Goal: Task Accomplishment & Management: Use online tool/utility

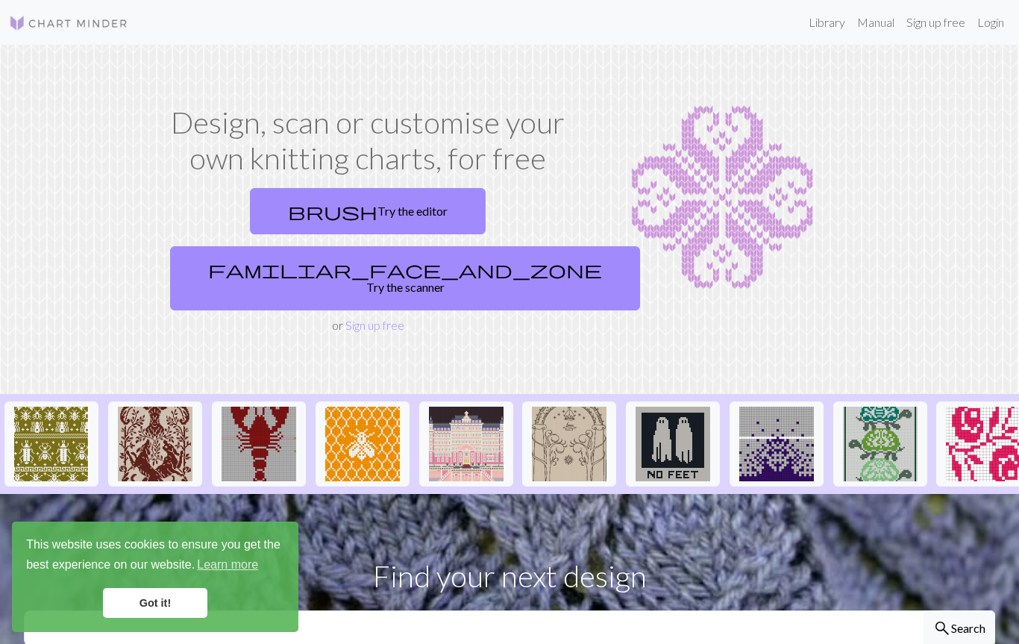
click at [188, 610] on link "Got it!" at bounding box center [155, 603] width 104 height 30
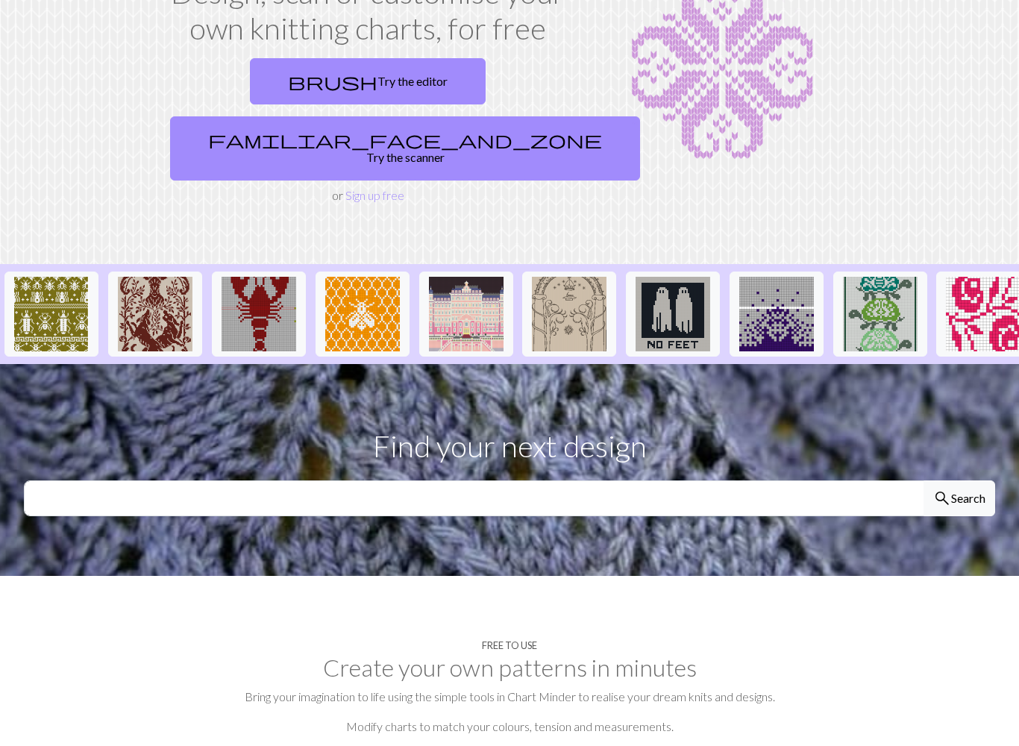
scroll to position [130, 0]
click at [253, 78] on link "brush Try the editor" at bounding box center [368, 81] width 236 height 46
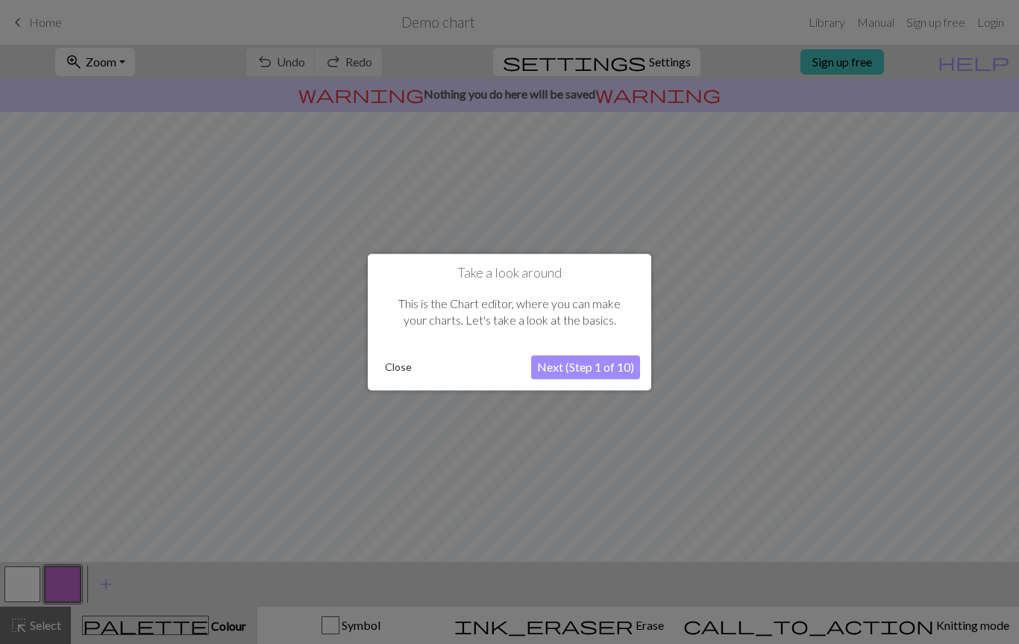
click at [597, 377] on button "Next (Step 1 of 10)" at bounding box center [585, 367] width 109 height 24
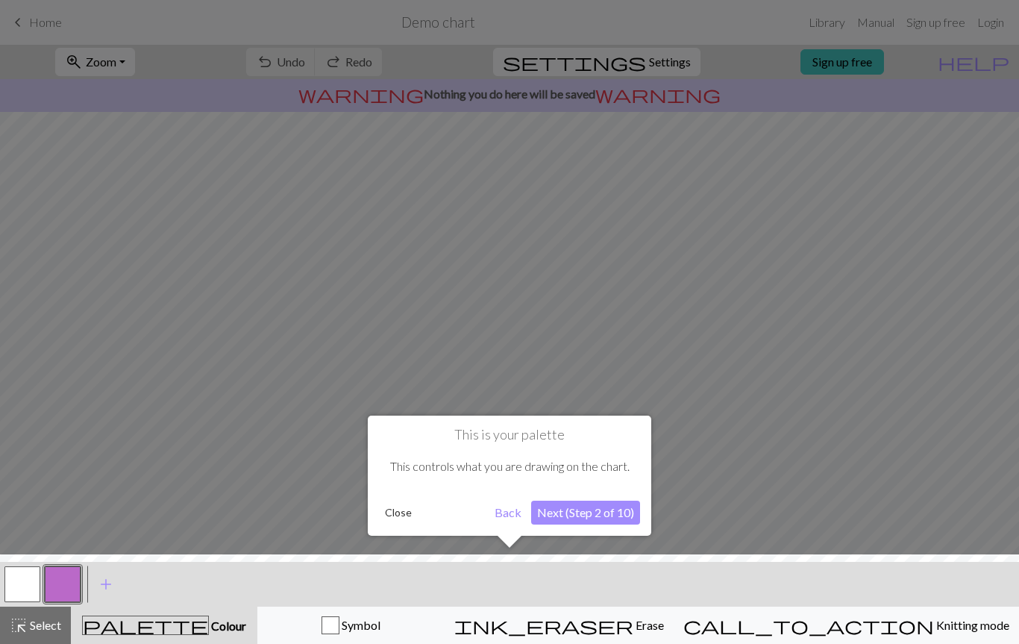
click at [582, 512] on button "Next (Step 2 of 10)" at bounding box center [585, 512] width 109 height 24
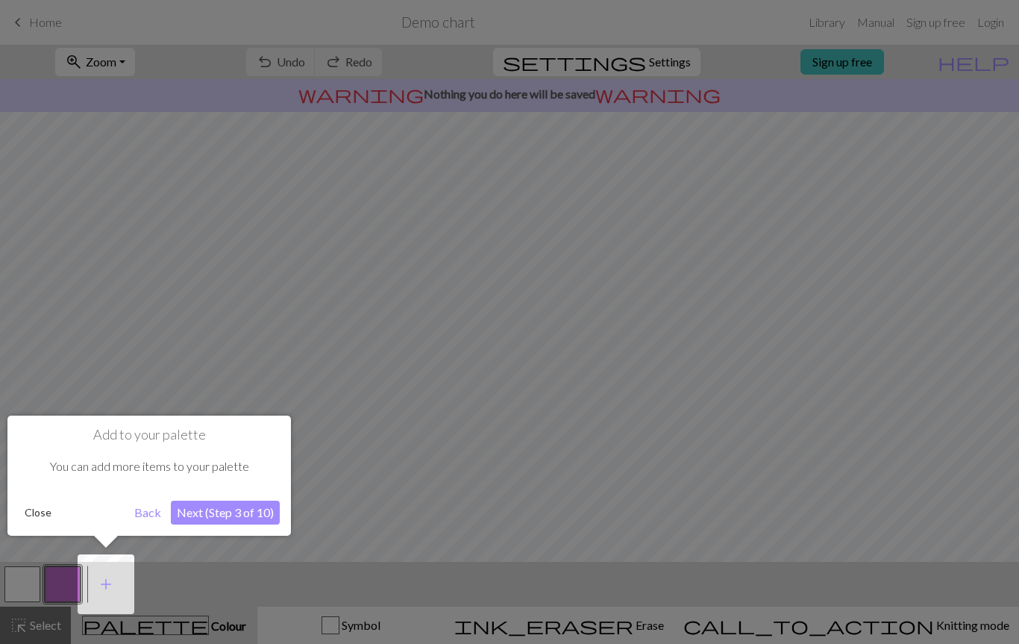
click at [218, 518] on button "Next (Step 3 of 10)" at bounding box center [225, 512] width 109 height 24
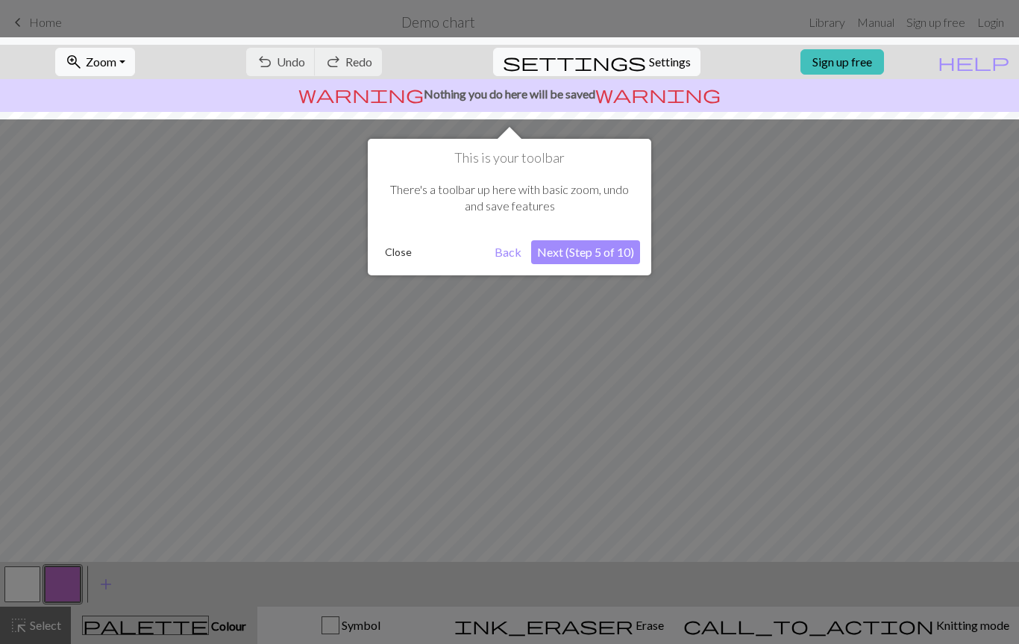
click at [607, 257] on button "Next (Step 5 of 10)" at bounding box center [585, 252] width 109 height 24
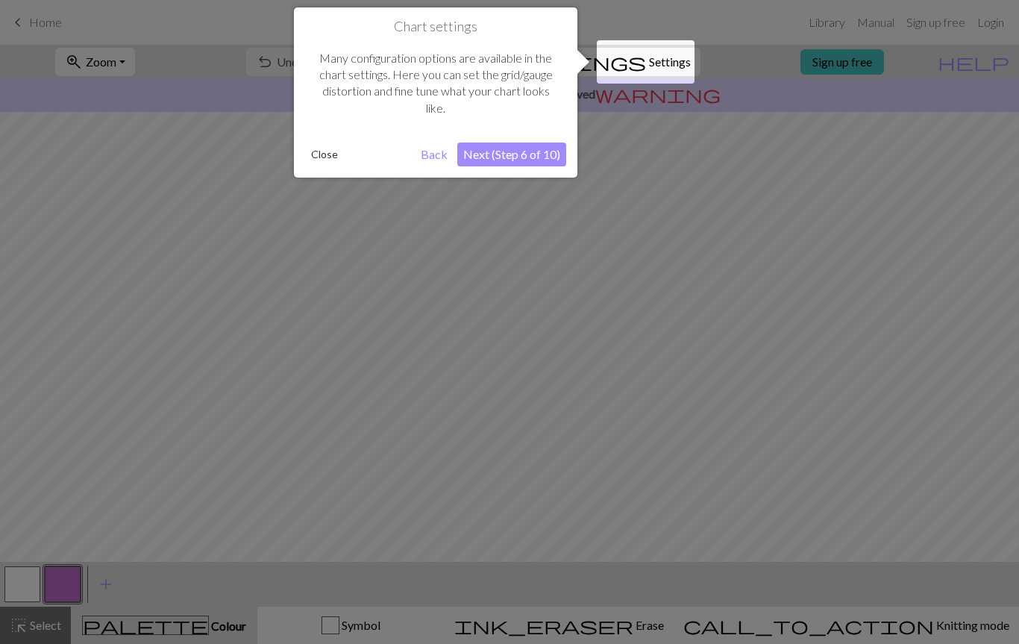
click at [500, 145] on button "Next (Step 6 of 10)" at bounding box center [511, 154] width 109 height 24
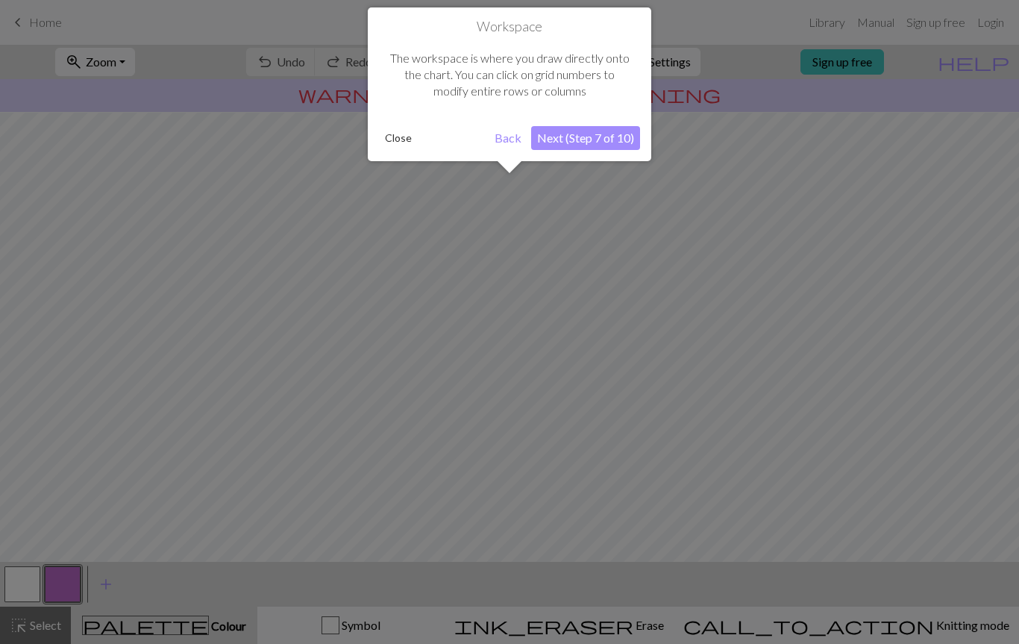
scroll to position [89, 0]
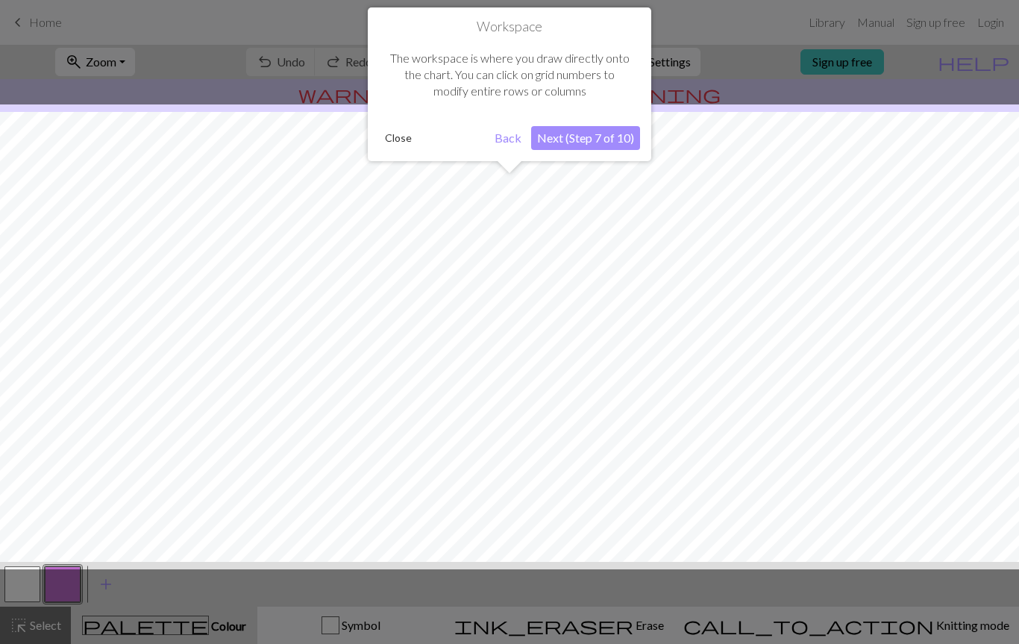
click at [564, 139] on button "Next (Step 7 of 10)" at bounding box center [585, 138] width 109 height 24
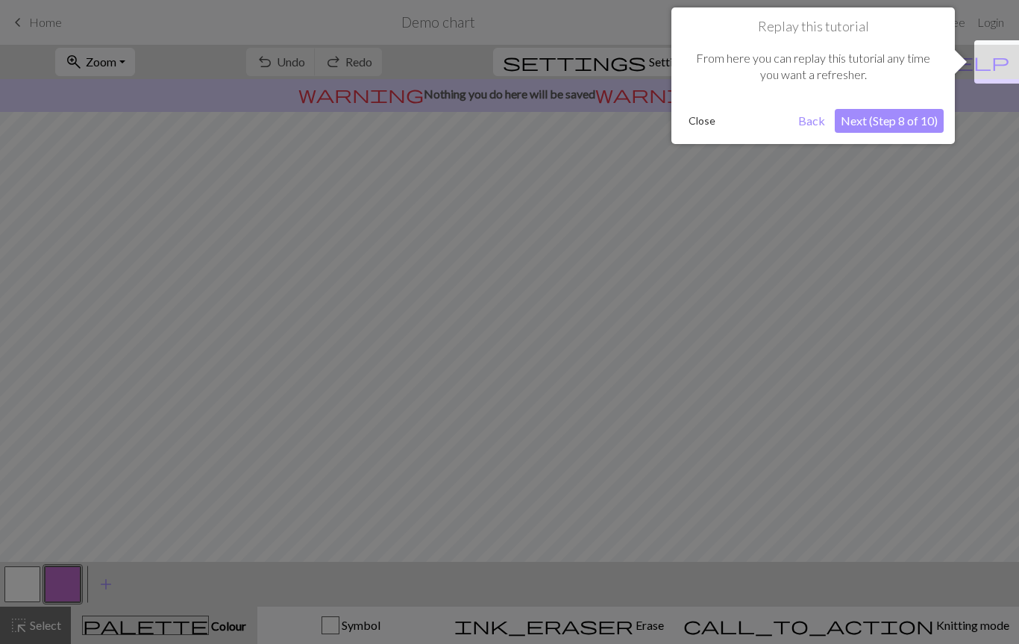
click at [884, 129] on button "Next (Step 8 of 10)" at bounding box center [888, 121] width 109 height 24
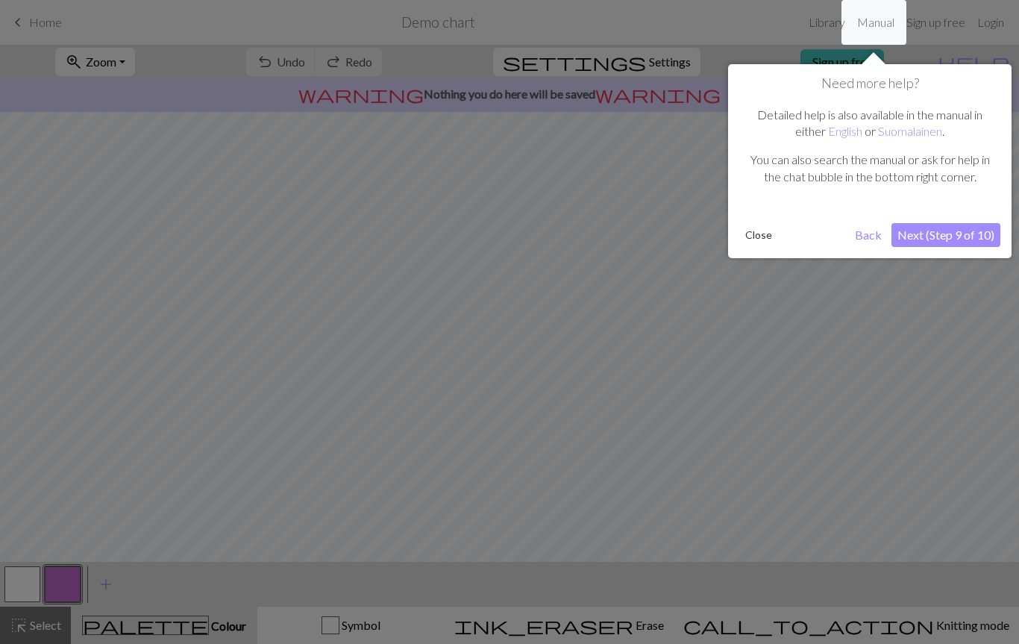
click at [946, 231] on button "Next (Step 9 of 10)" at bounding box center [945, 235] width 109 height 24
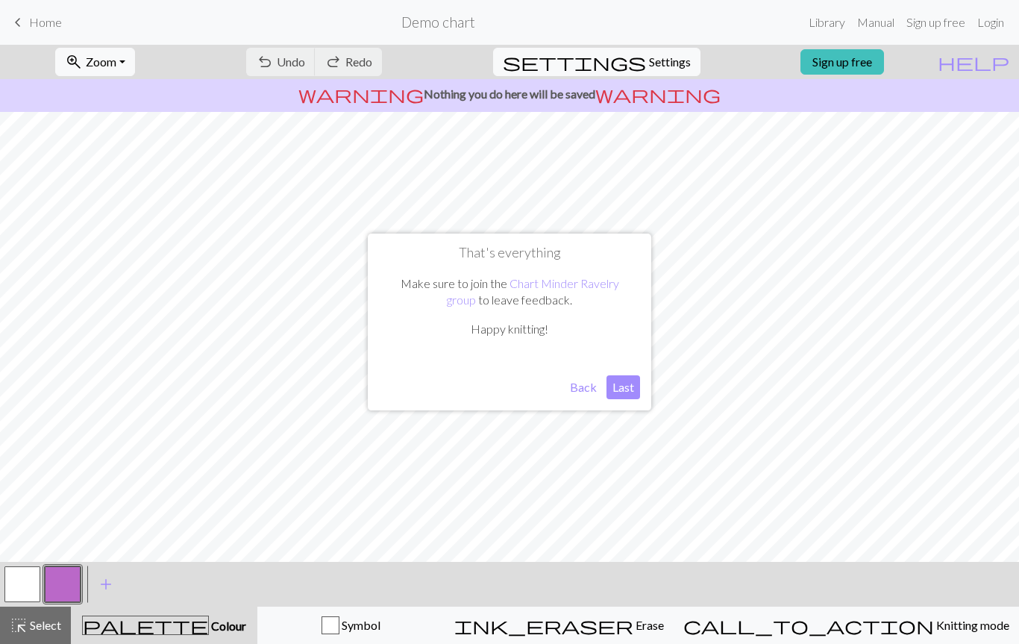
click at [628, 391] on button "Last" at bounding box center [623, 387] width 34 height 24
click at [882, 25] on link "Manual" at bounding box center [875, 22] width 49 height 30
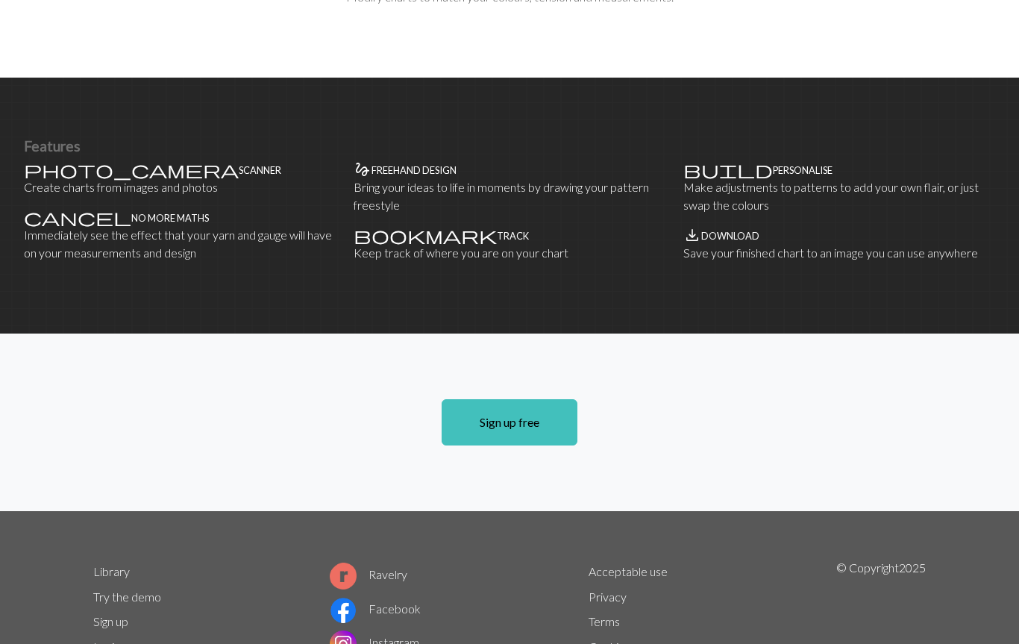
scroll to position [879, 0]
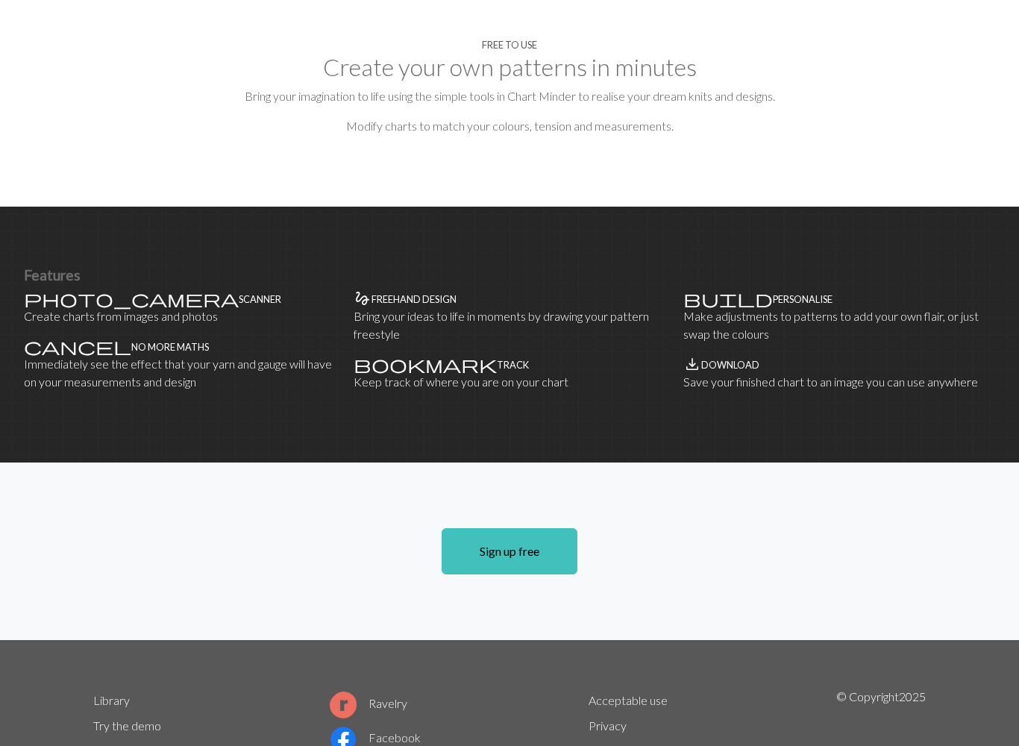
click at [543, 529] on link "Sign up free" at bounding box center [509, 552] width 136 height 46
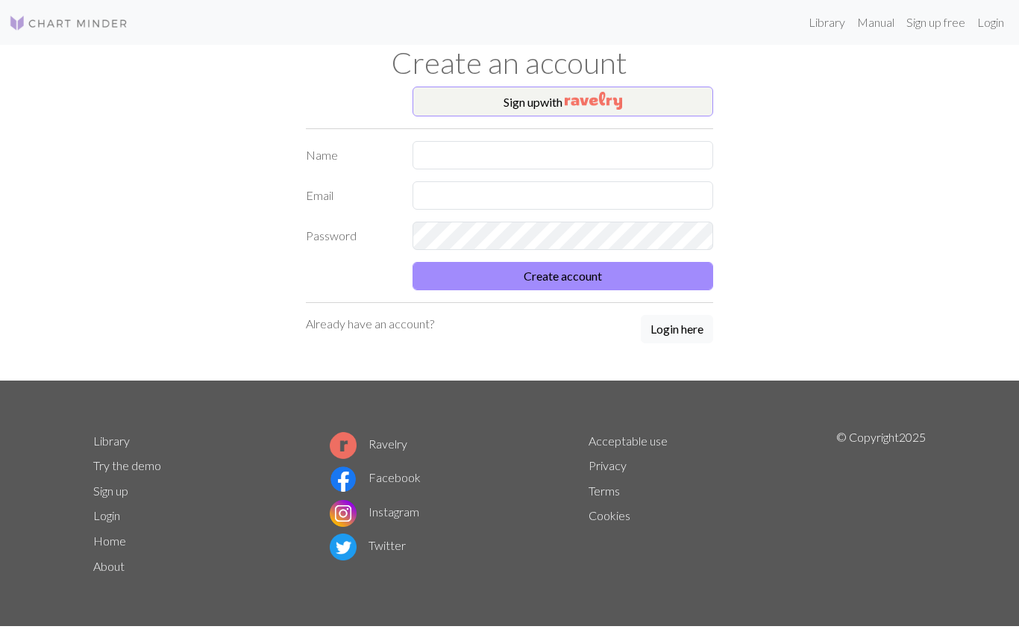
click at [606, 98] on img "button" at bounding box center [592, 101] width 57 height 18
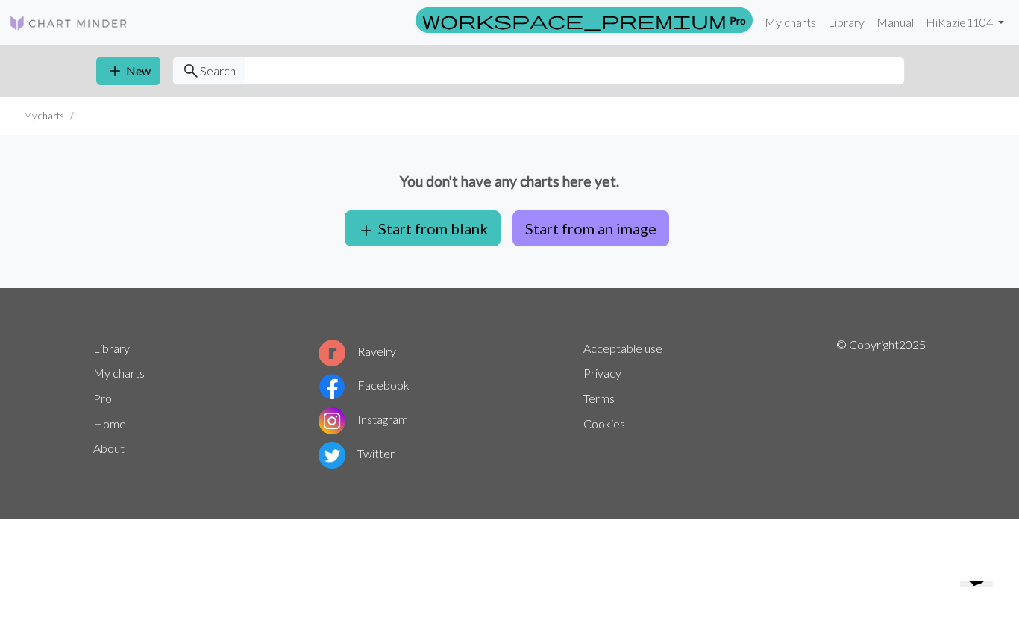
click at [599, 220] on button "Start from an image" at bounding box center [590, 228] width 157 height 36
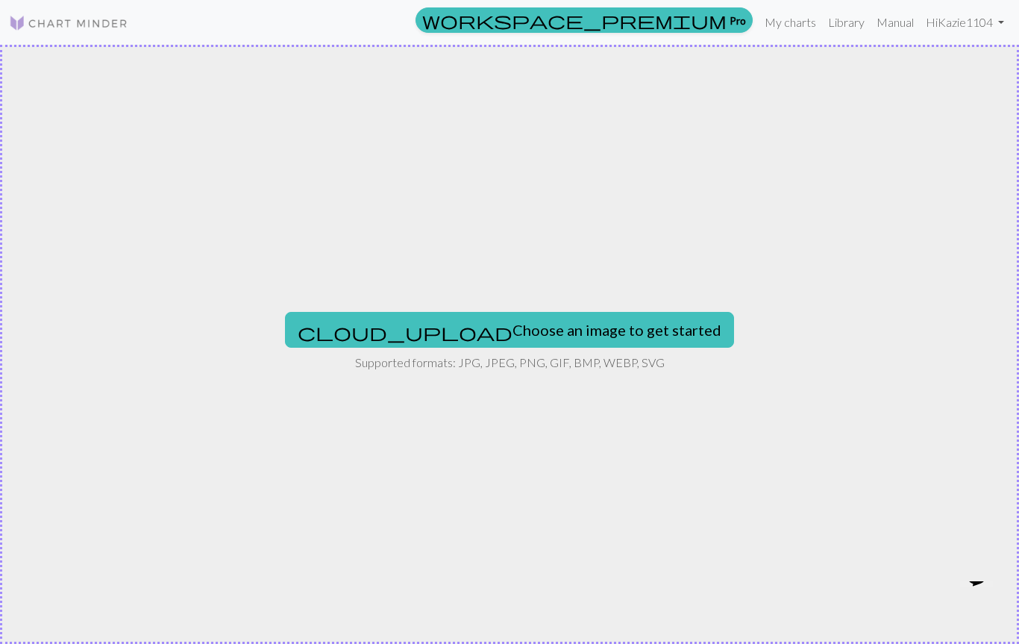
click at [566, 321] on button "cloud_upload Choose an image to get started" at bounding box center [509, 330] width 449 height 36
type input "C:\fakepath\%E2%80%94Pngtree%E2%80%94spooky%20pumpkin%20and%20haunted%20house_2…"
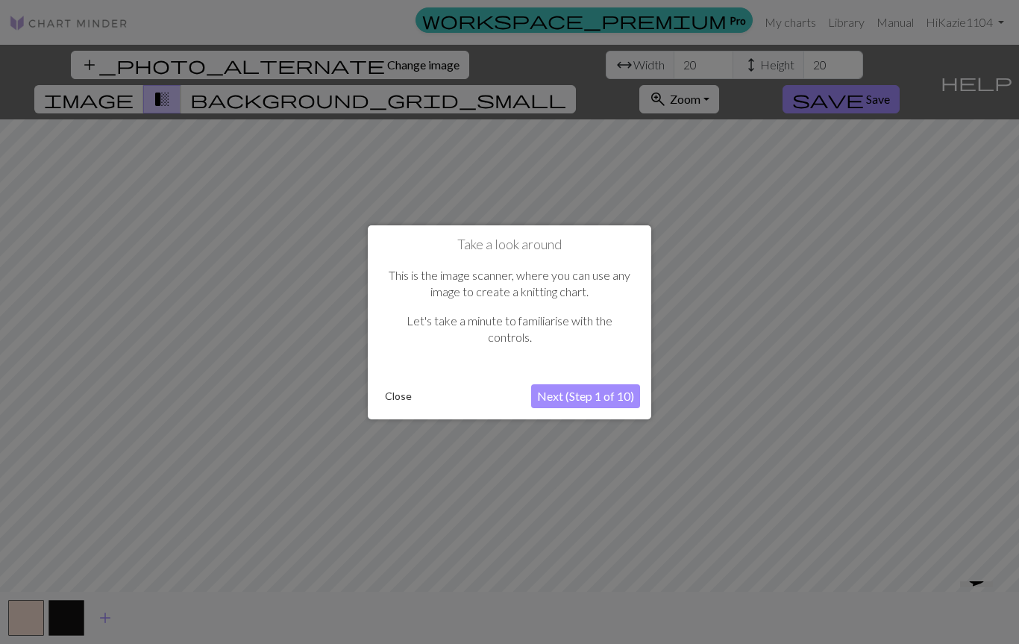
click at [610, 394] on button "Next (Step 1 of 10)" at bounding box center [585, 396] width 109 height 24
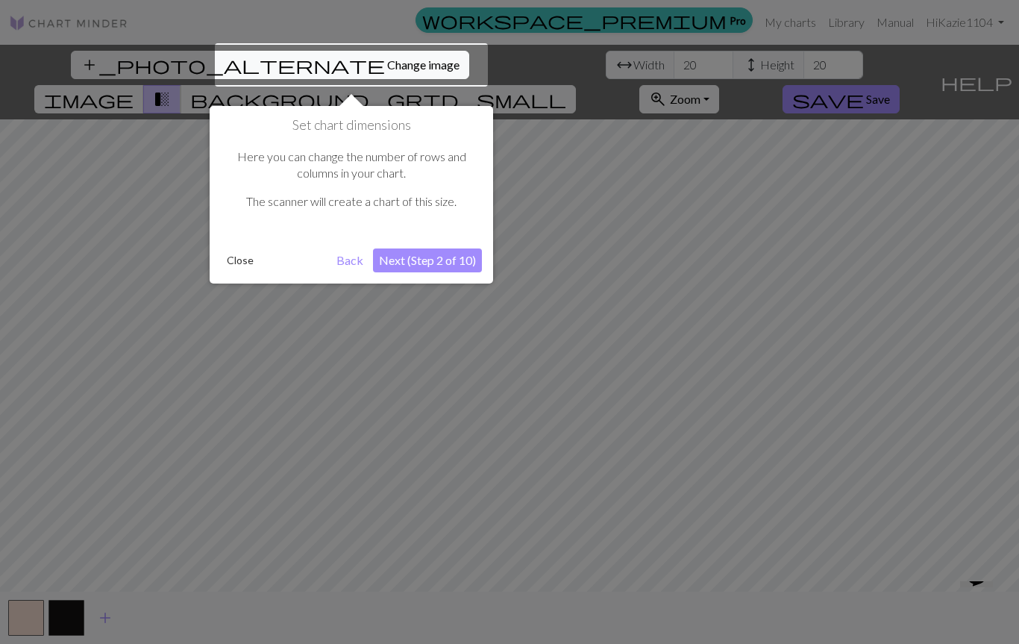
click at [433, 262] on button "Next (Step 2 of 10)" at bounding box center [427, 260] width 109 height 24
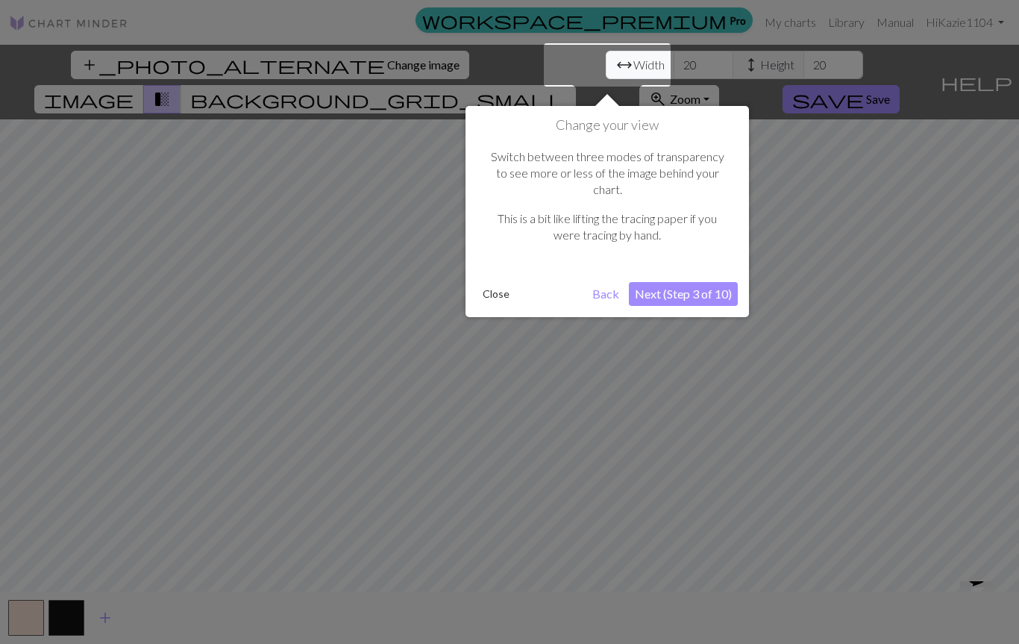
click at [699, 282] on button "Next (Step 3 of 10)" at bounding box center [683, 294] width 109 height 24
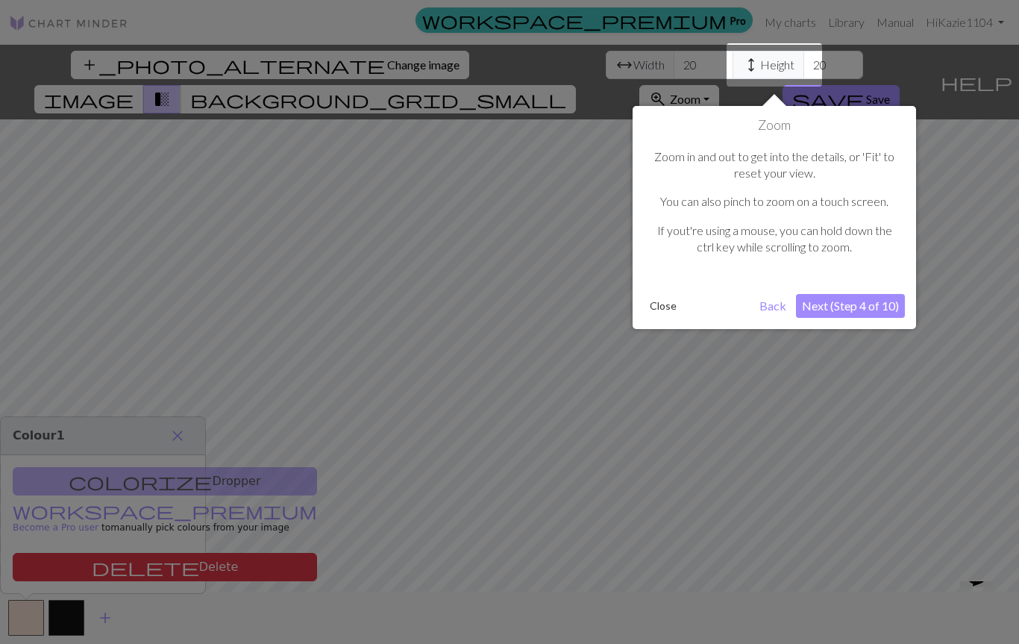
click at [857, 302] on button "Next (Step 4 of 10)" at bounding box center [850, 306] width 109 height 24
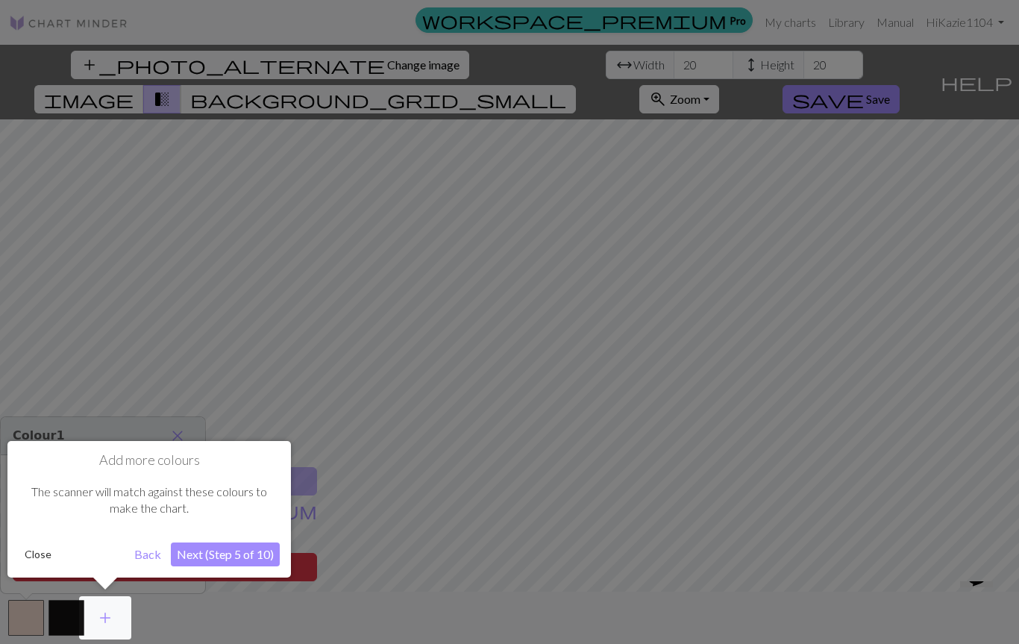
click at [222, 559] on button "Next (Step 5 of 10)" at bounding box center [225, 554] width 109 height 24
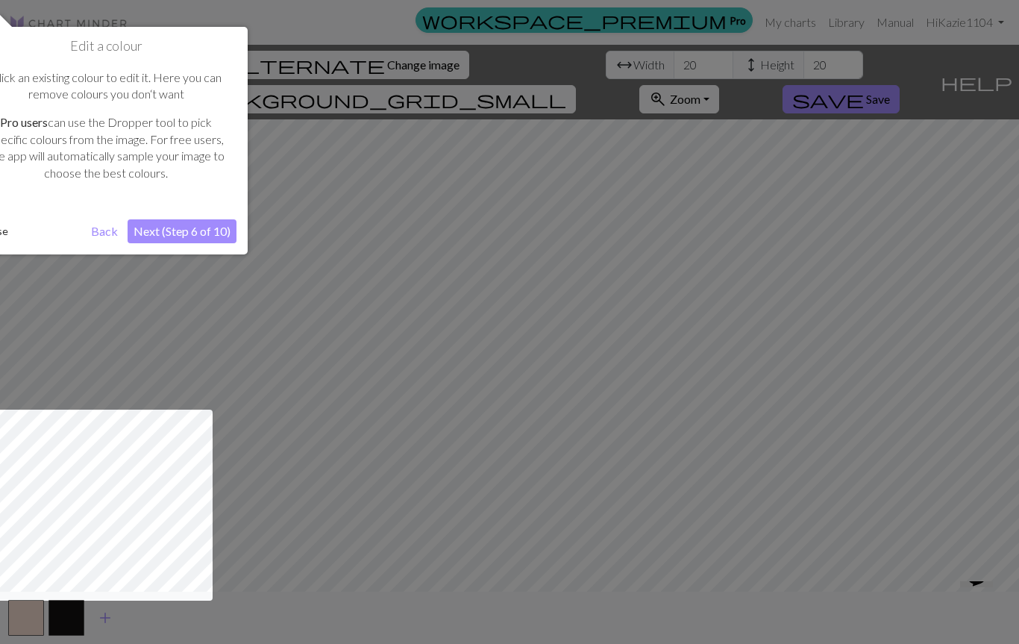
click at [192, 248] on div "Edit a colour Click an existing colour to edit it. Here you can remove colours …" at bounding box center [105, 140] width 283 height 227
click at [210, 220] on button "Next (Step 6 of 10)" at bounding box center [182, 231] width 109 height 24
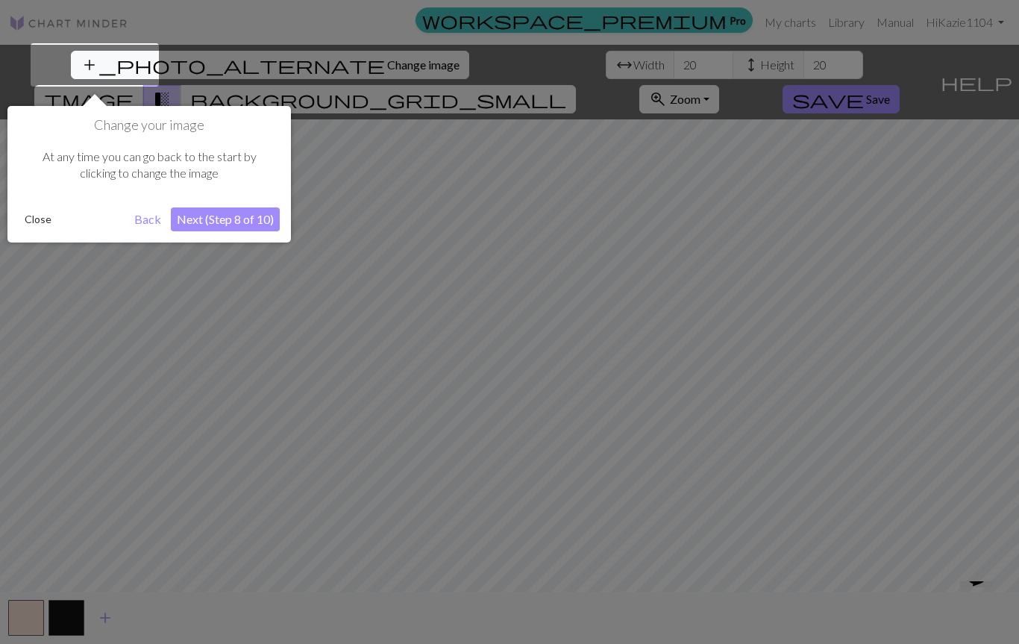
click at [218, 219] on button "Next (Step 8 of 10)" at bounding box center [225, 219] width 109 height 24
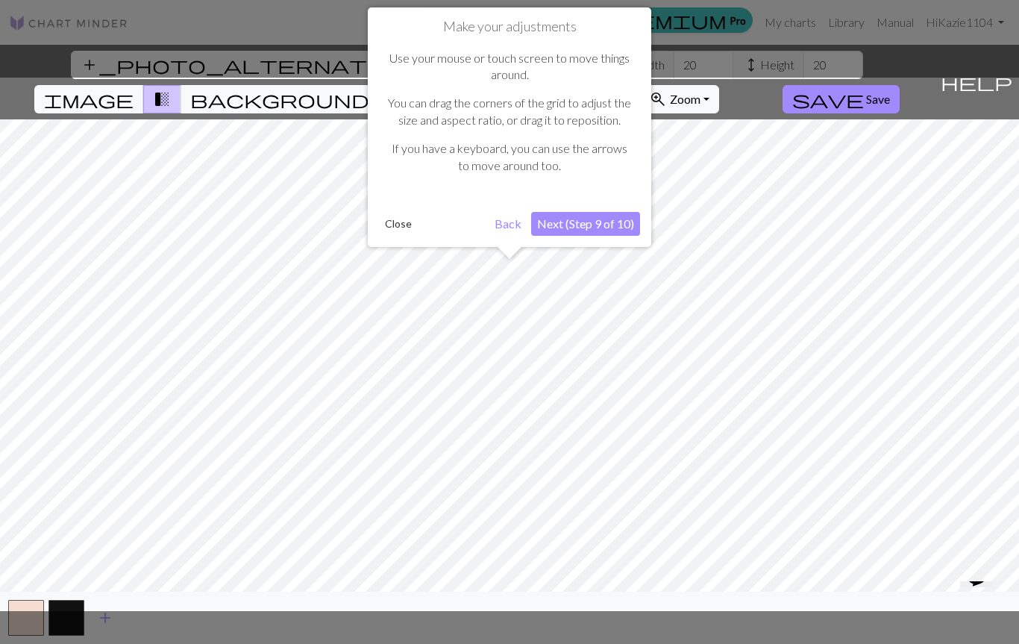
click at [591, 229] on button "Next (Step 9 of 10)" at bounding box center [585, 224] width 109 height 24
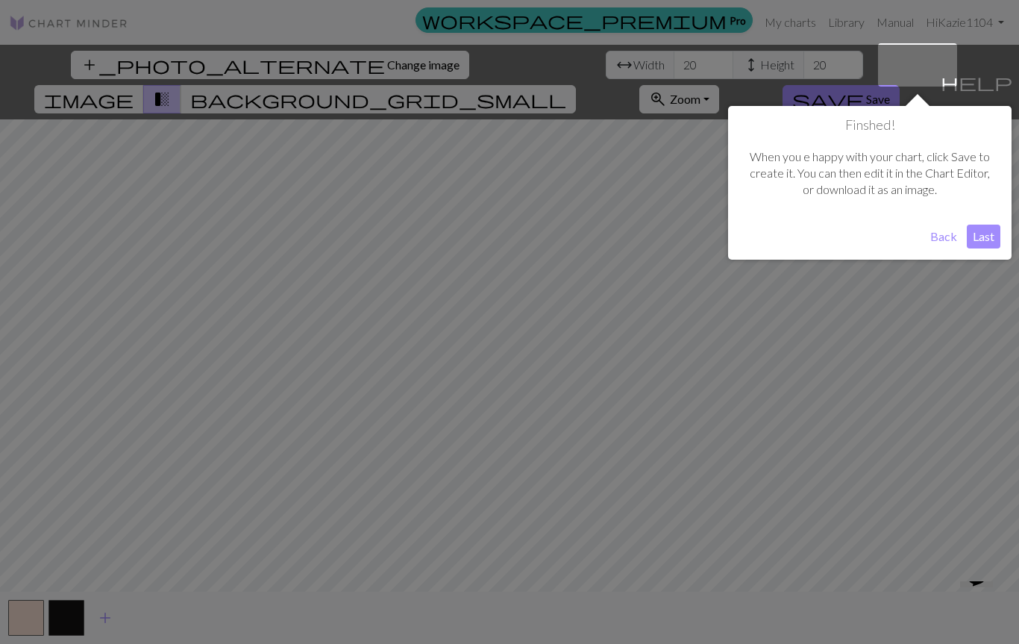
click at [990, 231] on button "Last" at bounding box center [983, 236] width 34 height 24
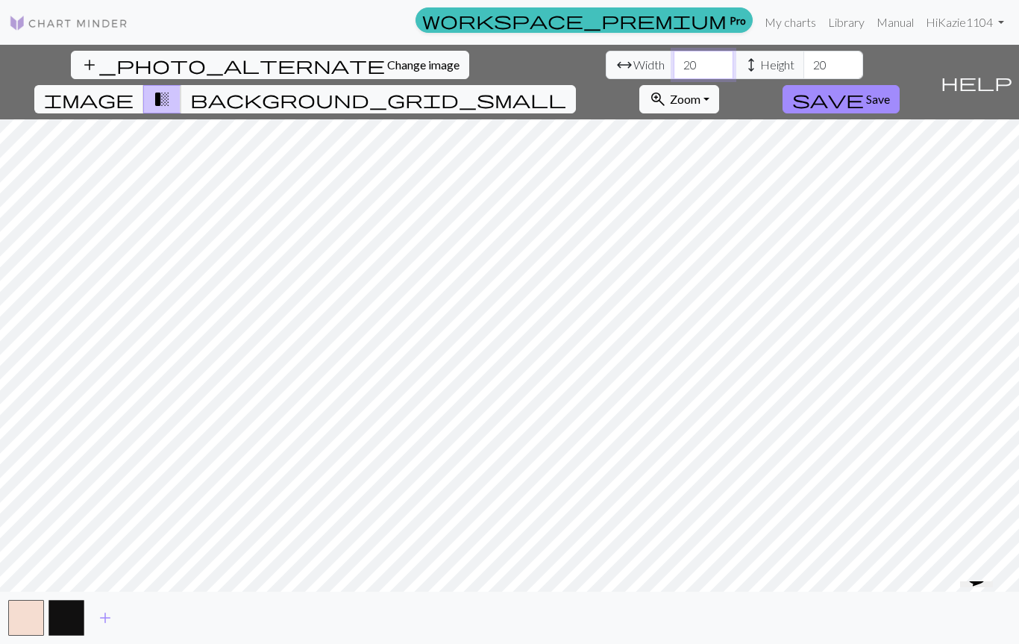
click at [673, 64] on input "20" at bounding box center [703, 65] width 60 height 28
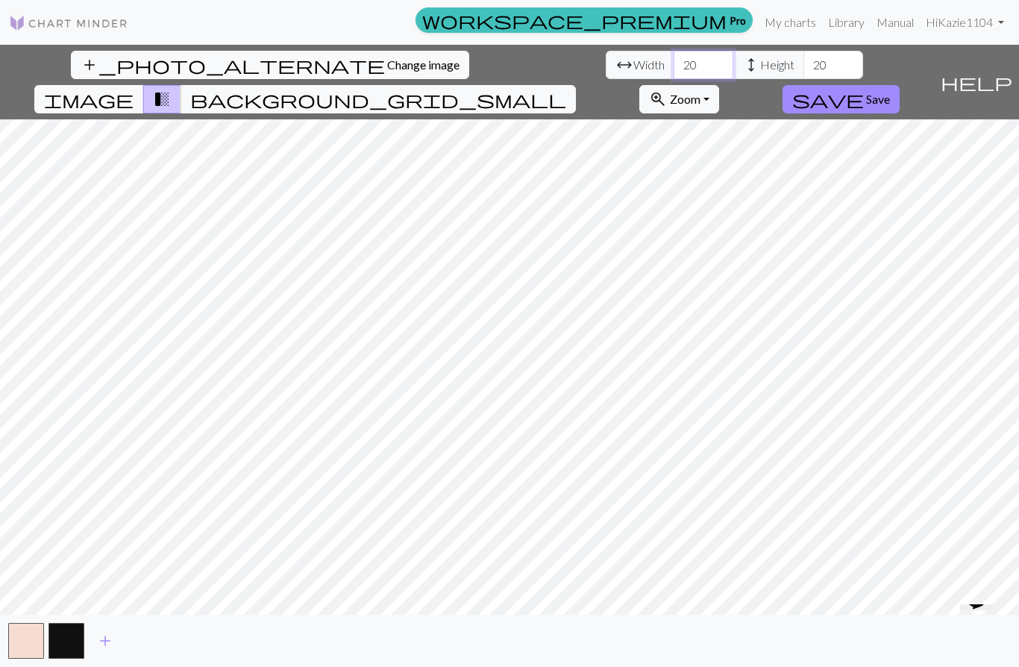
type input "2"
type input "14"
click at [803, 66] on input "20" at bounding box center [833, 65] width 60 height 28
type input "2"
type input "16"
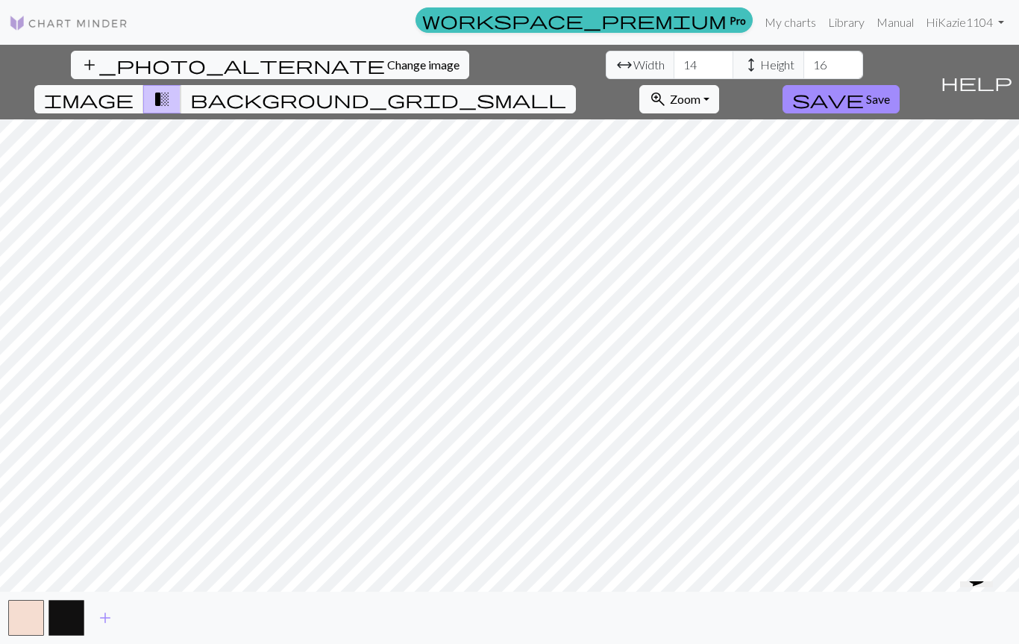
click at [133, 89] on span "image" at bounding box center [88, 99] width 89 height 21
click at [576, 85] on button "background_grid_small" at bounding box center [377, 99] width 395 height 28
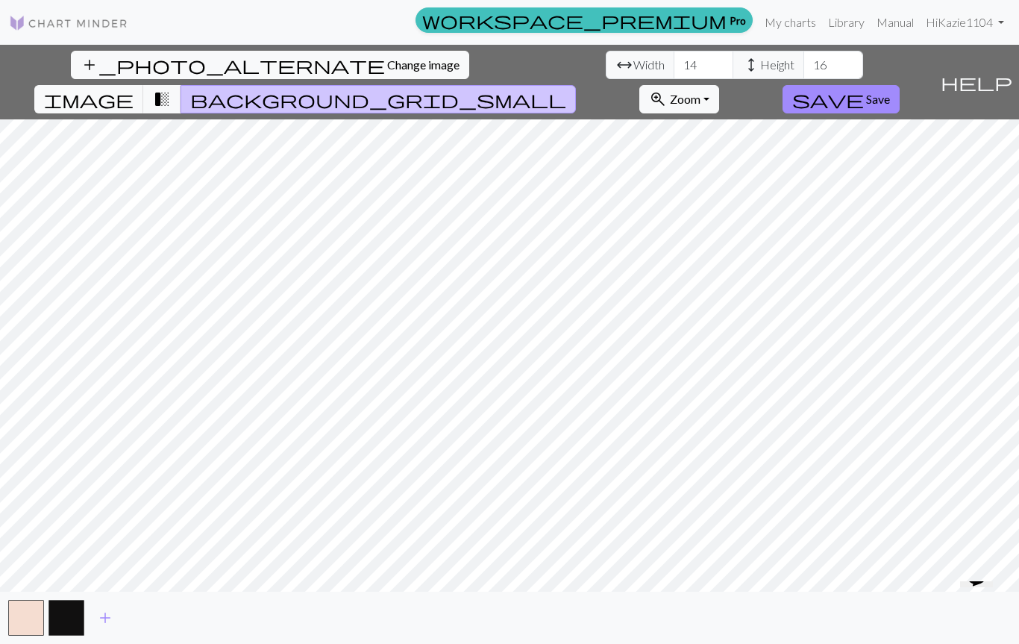
click at [171, 89] on span "transition_fade" at bounding box center [162, 99] width 18 height 21
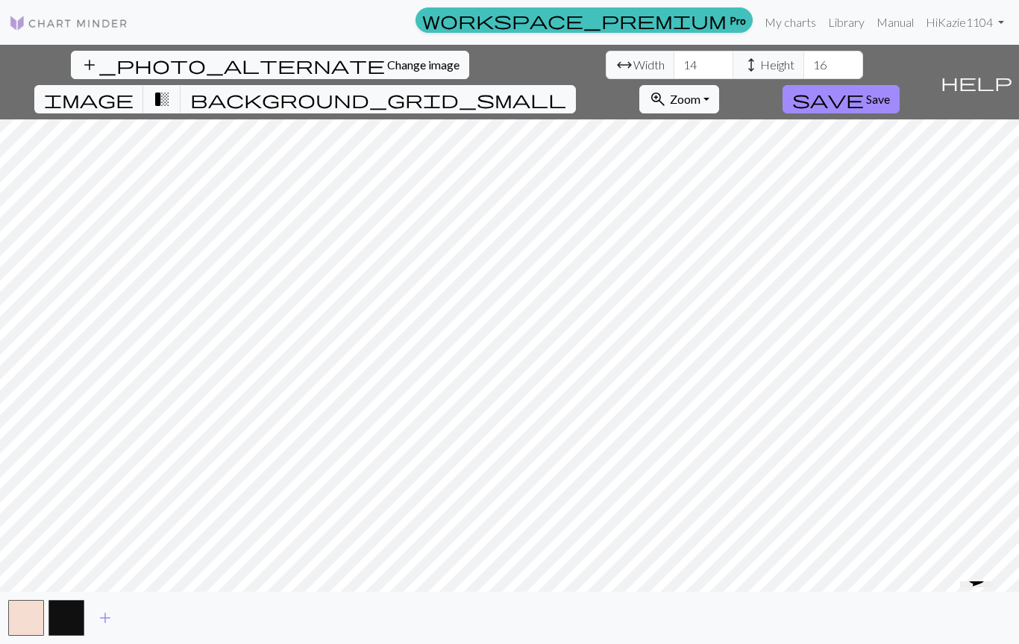
click at [144, 85] on button "image" at bounding box center [89, 99] width 110 height 28
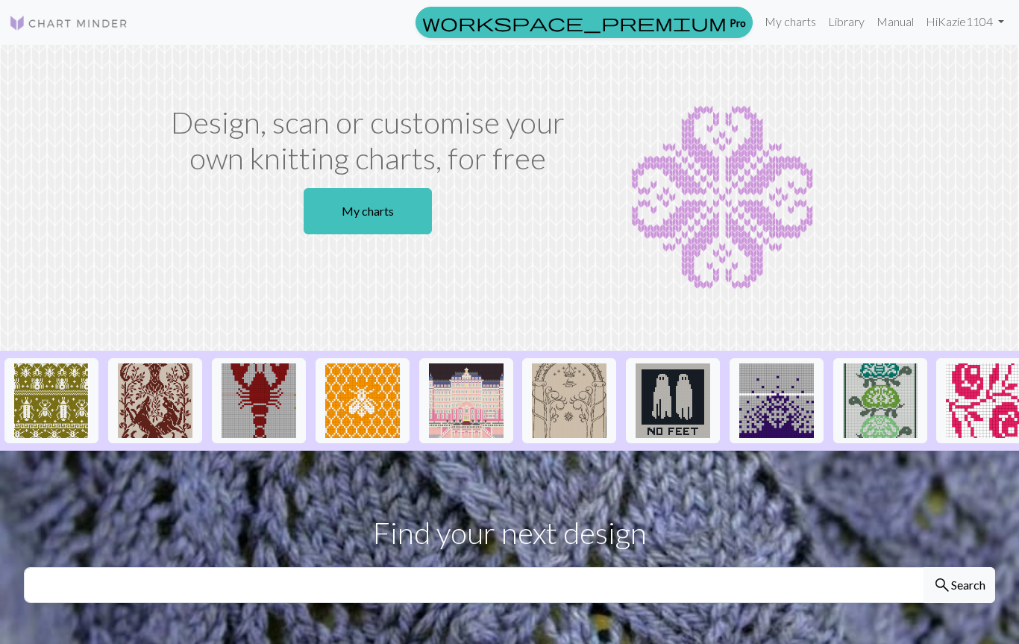
click at [882, 21] on link "Manual" at bounding box center [894, 22] width 49 height 30
click at [843, 31] on link "Library" at bounding box center [846, 22] width 48 height 30
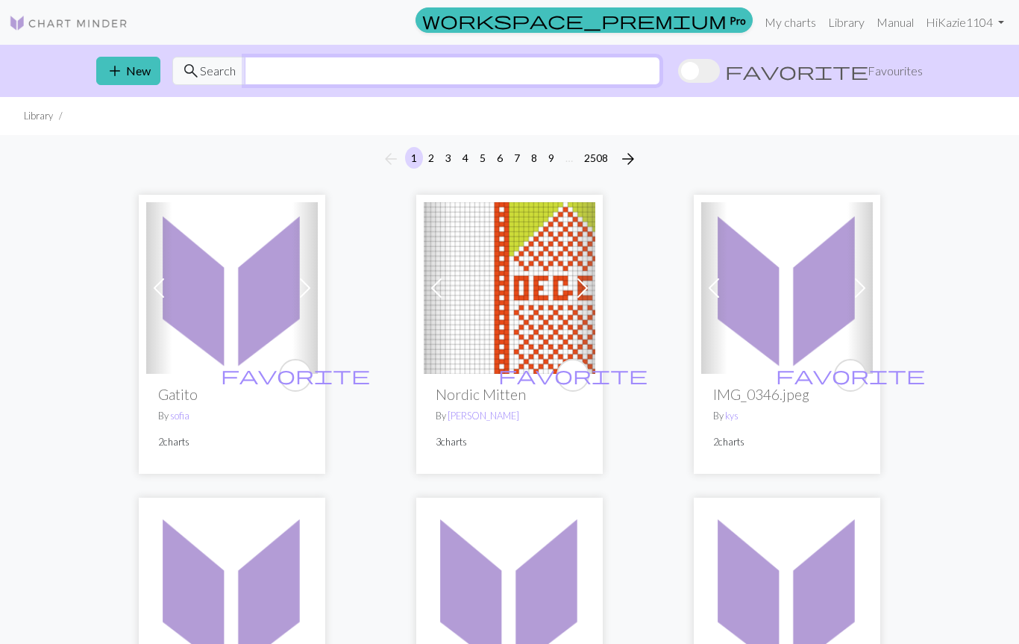
click at [277, 74] on input "text" at bounding box center [452, 71] width 415 height 28
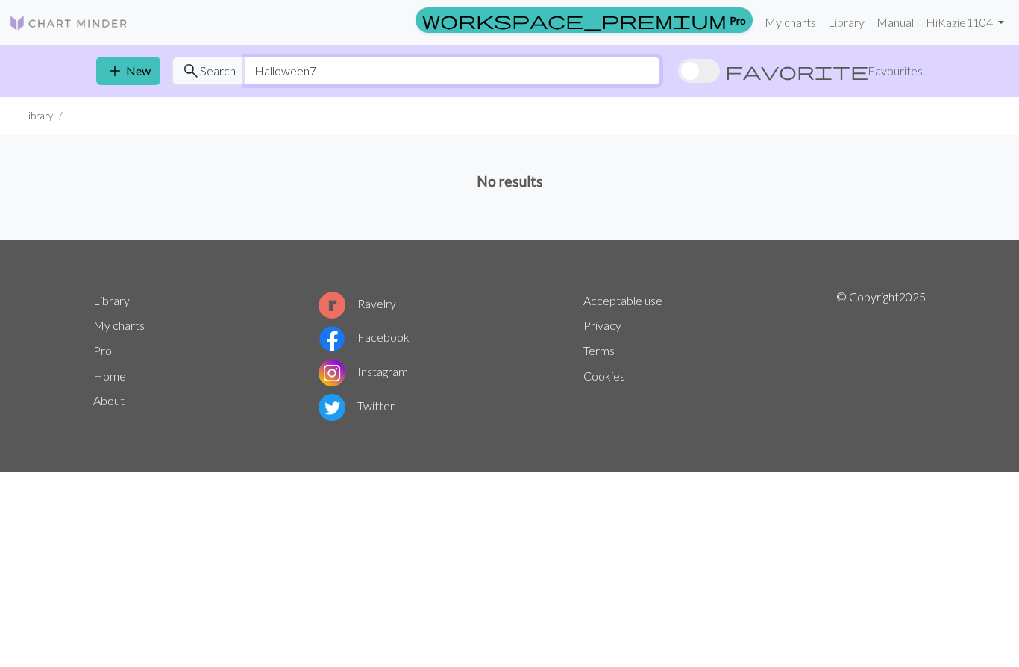
type input "Halloween"
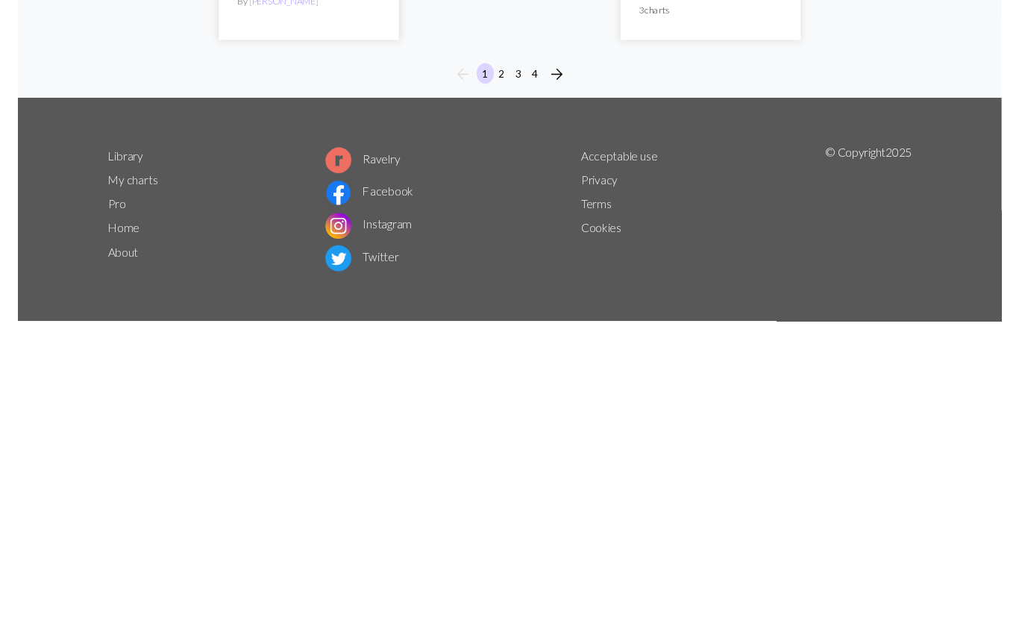
scroll to position [5168, 0]
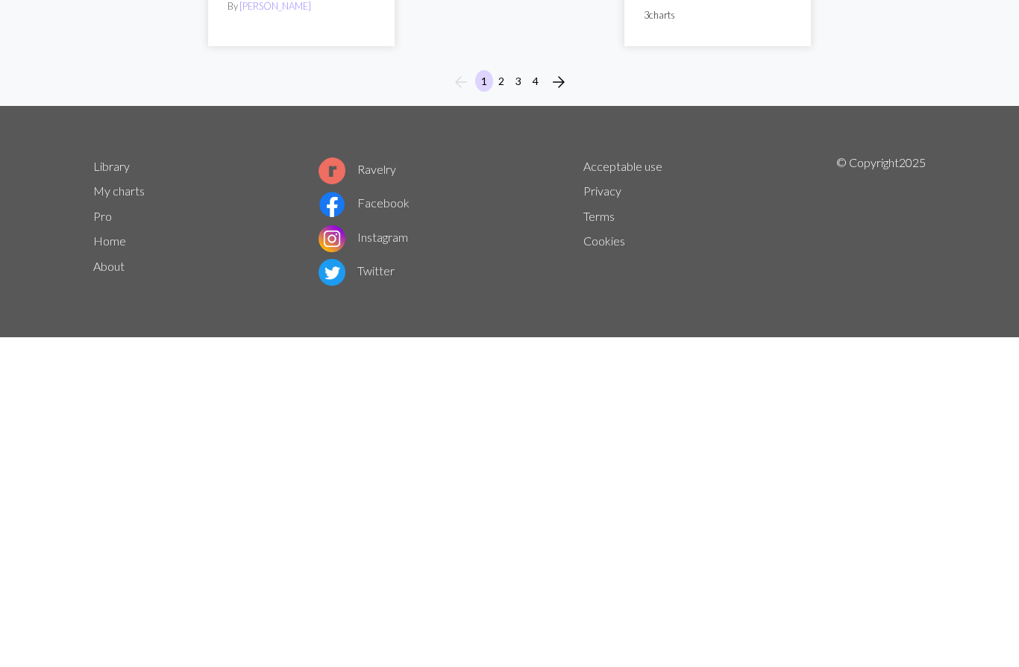
click at [506, 400] on button "2" at bounding box center [501, 411] width 18 height 22
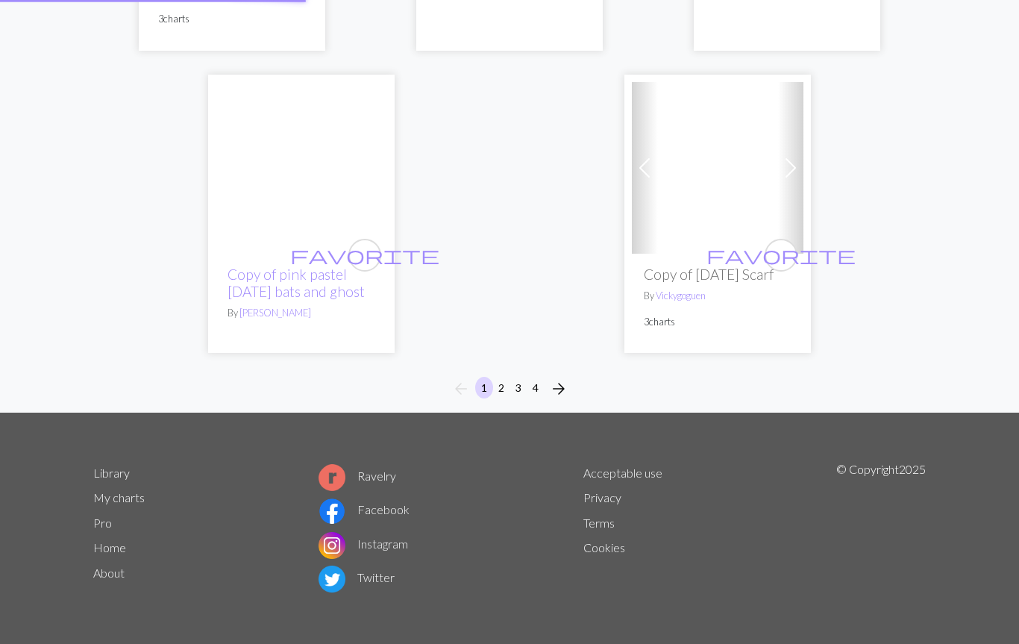
scroll to position [5191, 0]
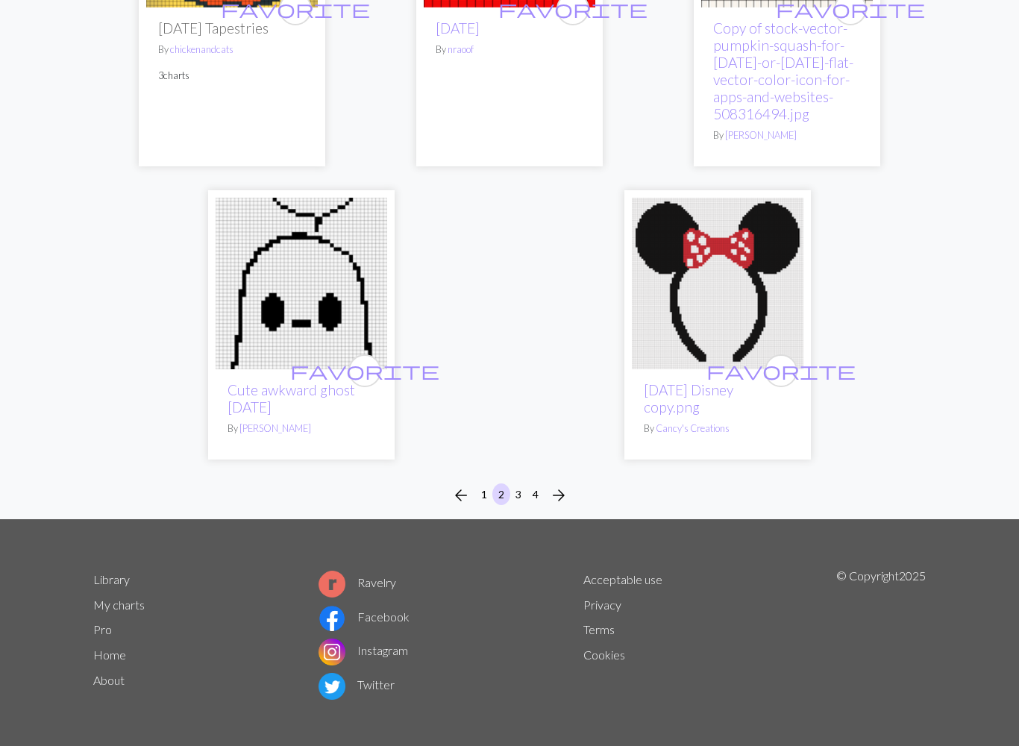
scroll to position [5164, 0]
click at [565, 506] on span "arrow_forward" at bounding box center [559, 495] width 18 height 21
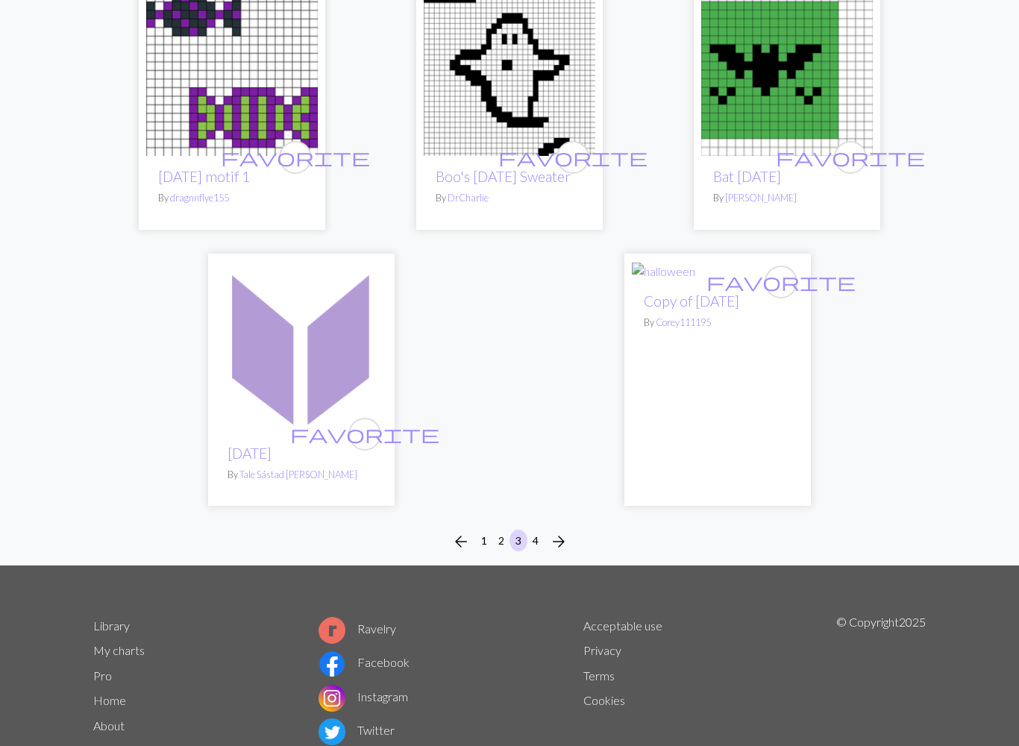
scroll to position [4940, 0]
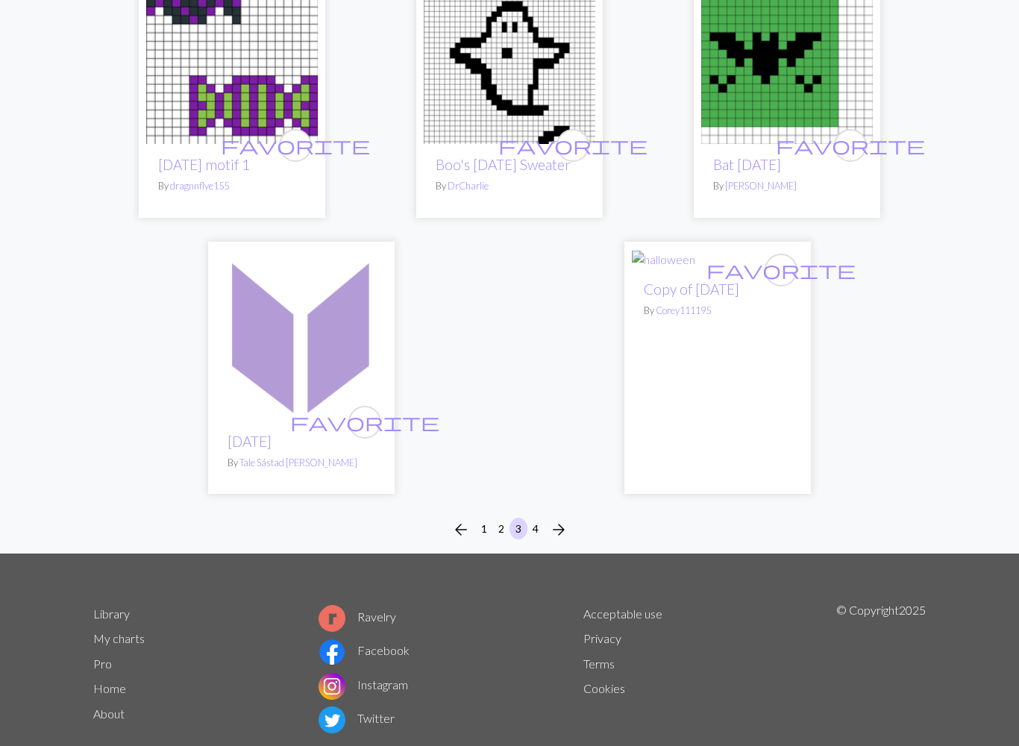
click at [578, 554] on div "arrow_back 1 2 3 4 arrow_forward" at bounding box center [509, 530] width 1019 height 48
click at [558, 540] on span "arrow_forward" at bounding box center [559, 529] width 18 height 21
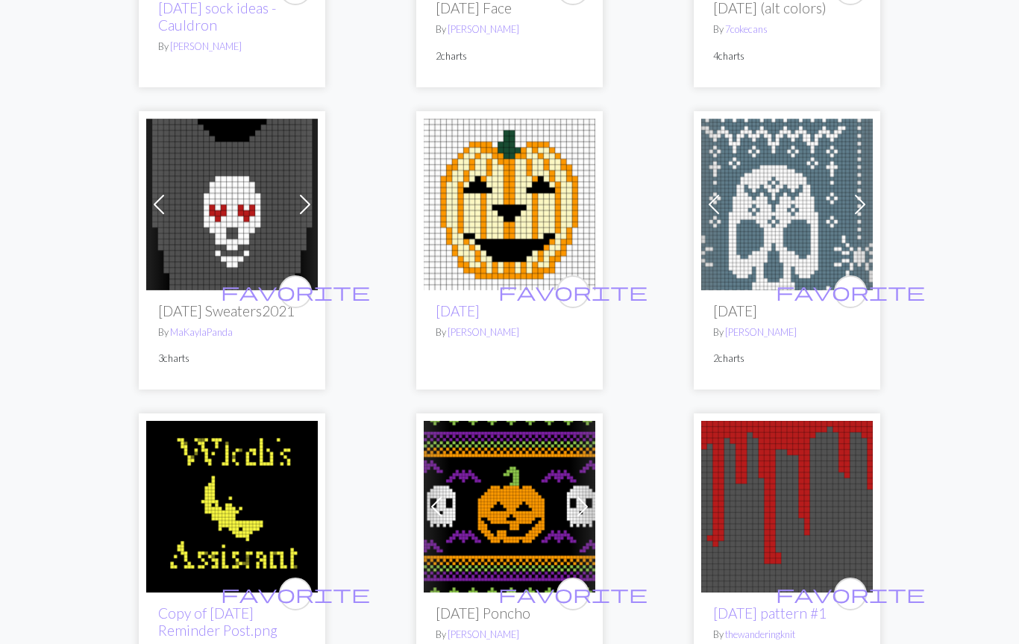
scroll to position [3752, 0]
click at [779, 280] on img at bounding box center [787, 205] width 172 height 172
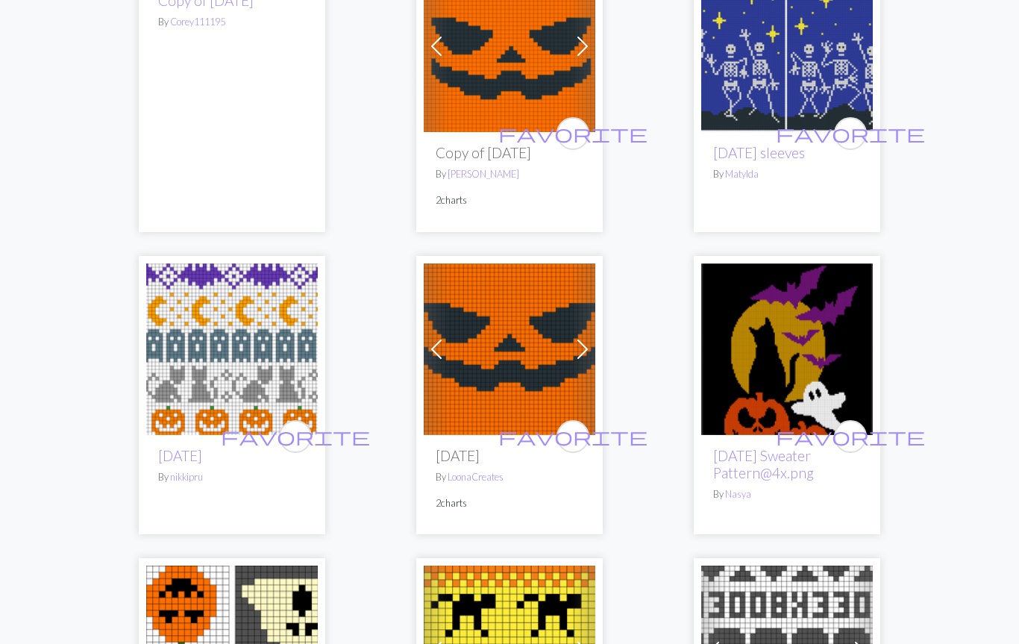
scroll to position [239, 0]
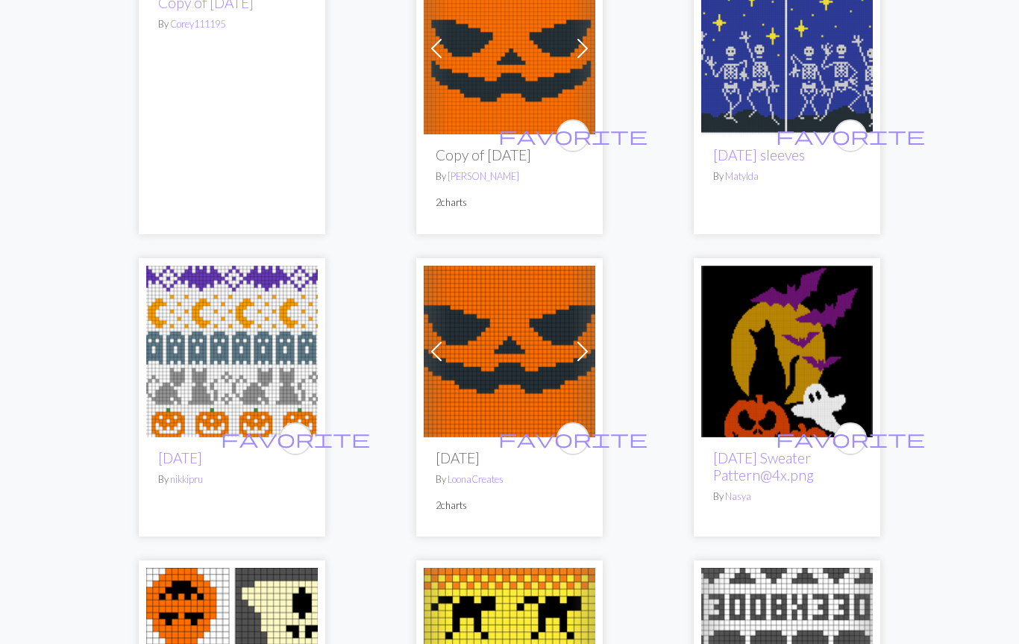
click at [764, 353] on img at bounding box center [787, 351] width 172 height 172
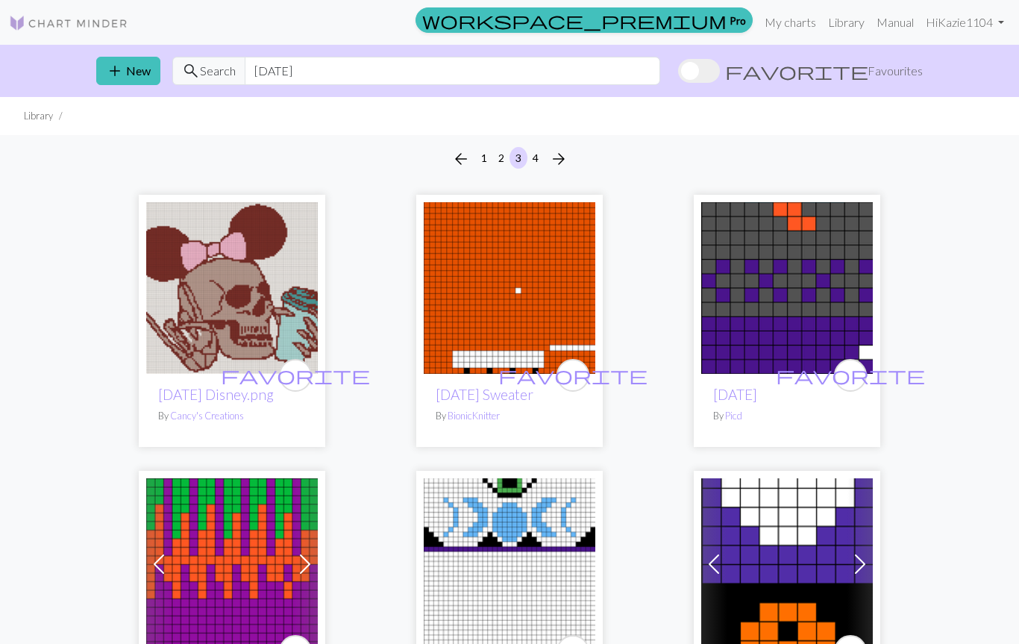
click at [498, 161] on button "2" at bounding box center [501, 158] width 18 height 22
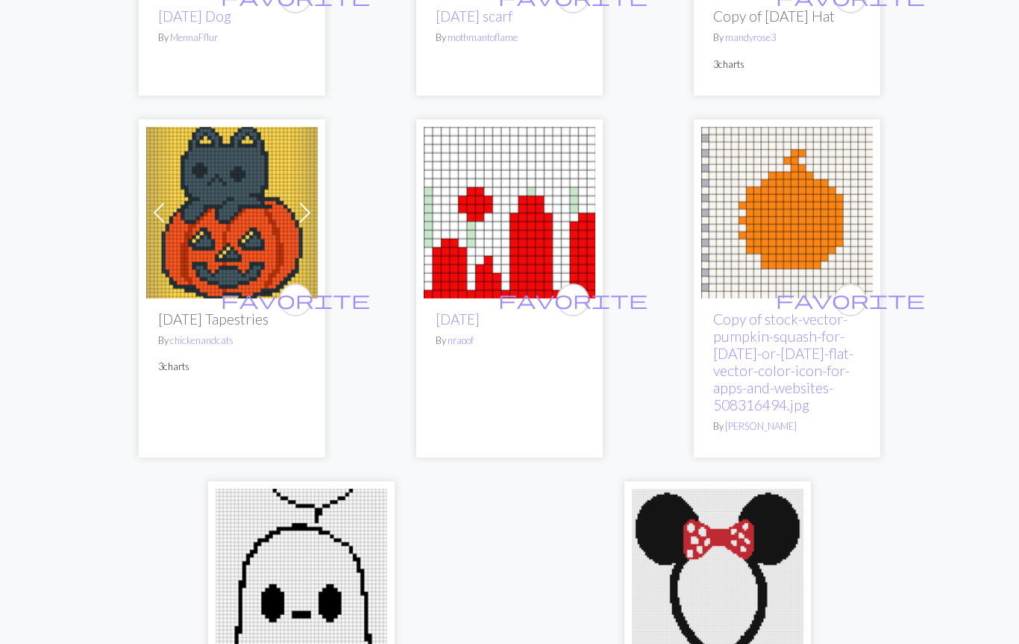
scroll to position [4870, 0]
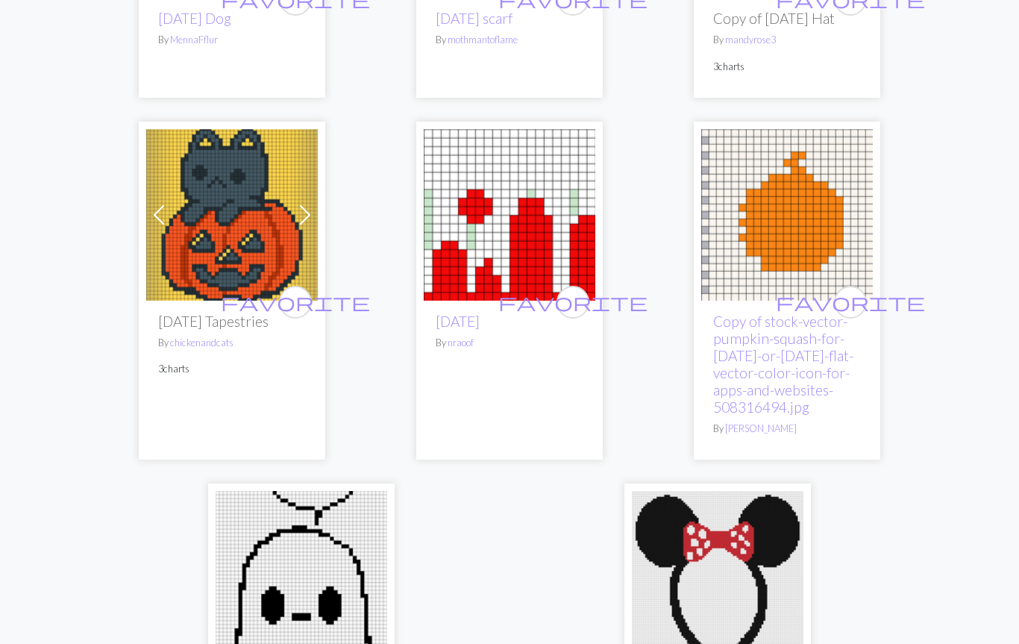
click at [512, 350] on p "By nraoof" at bounding box center [509, 343] width 148 height 14
click at [479, 330] on link "Halloween 2023" at bounding box center [457, 321] width 44 height 17
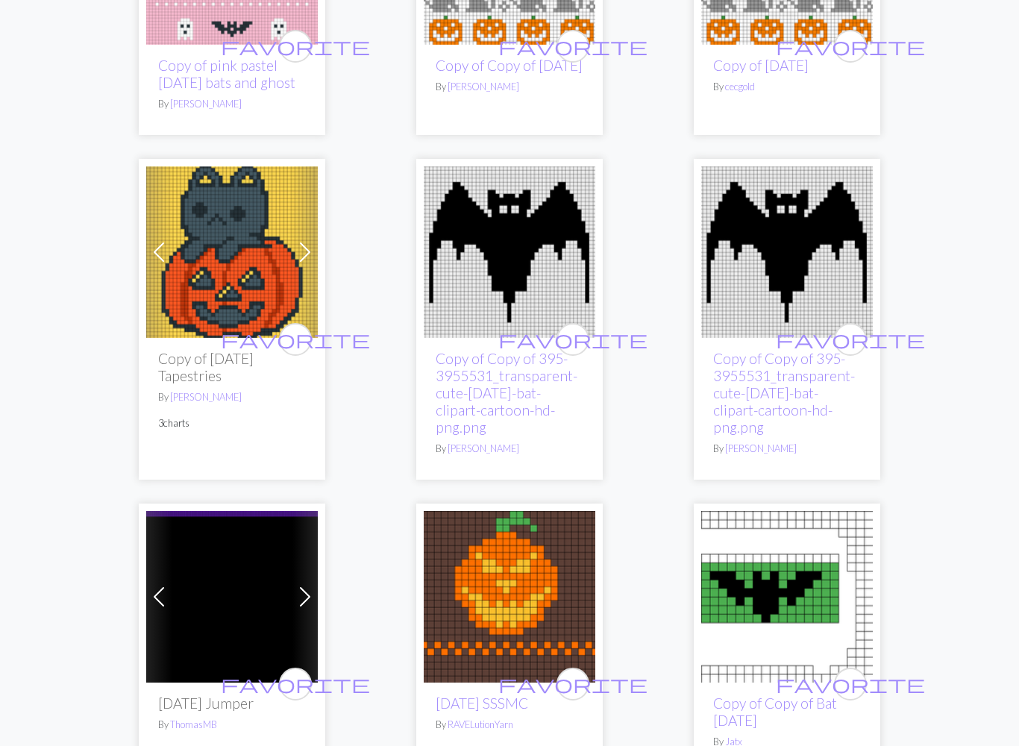
scroll to position [943, 0]
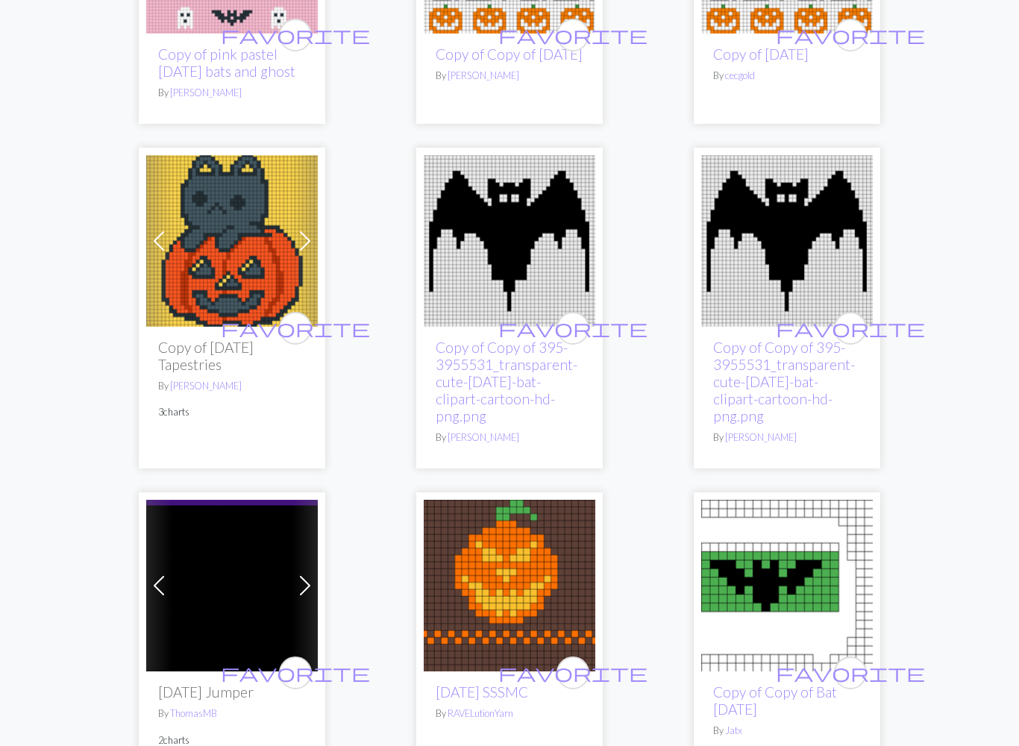
click at [504, 397] on link "Copy of Copy of 395-3955531_transparent-cute-halloween-bat-clipart-cartoon-hd-p…" at bounding box center [506, 382] width 142 height 86
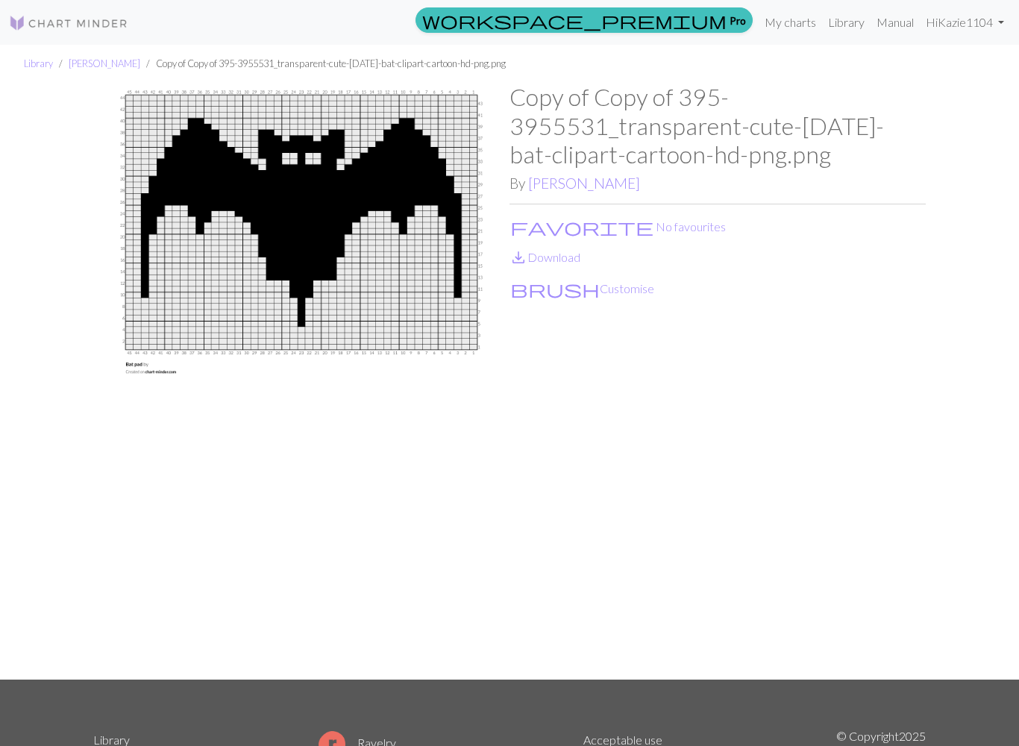
click at [775, 26] on link "My charts" at bounding box center [789, 22] width 63 height 30
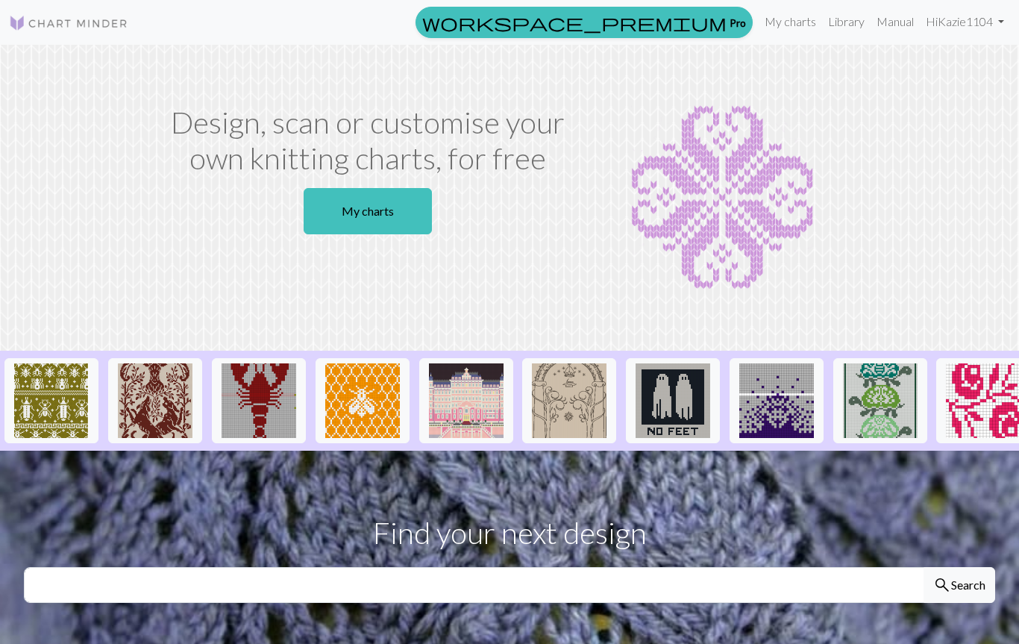
click at [959, 588] on button "search Search" at bounding box center [959, 585] width 72 height 36
click at [947, 572] on button "search Search" at bounding box center [959, 585] width 72 height 36
click at [954, 573] on button "search Search" at bounding box center [959, 585] width 72 height 36
click at [203, 595] on input "text" at bounding box center [474, 585] width 900 height 36
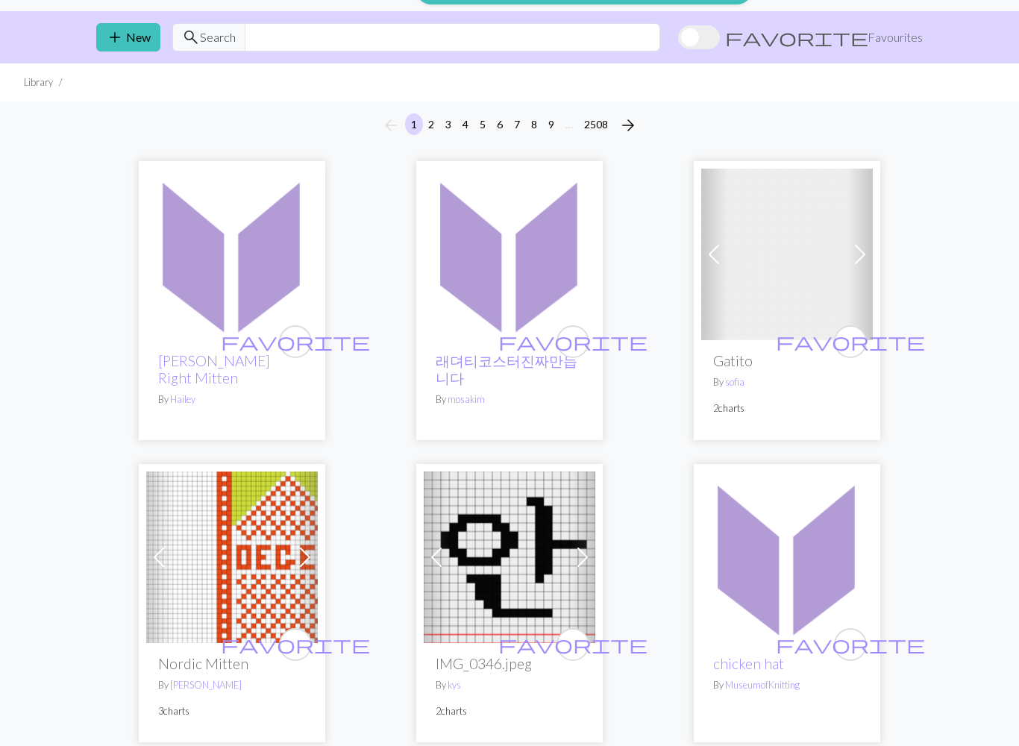
click at [116, 36] on span "add" at bounding box center [115, 38] width 18 height 21
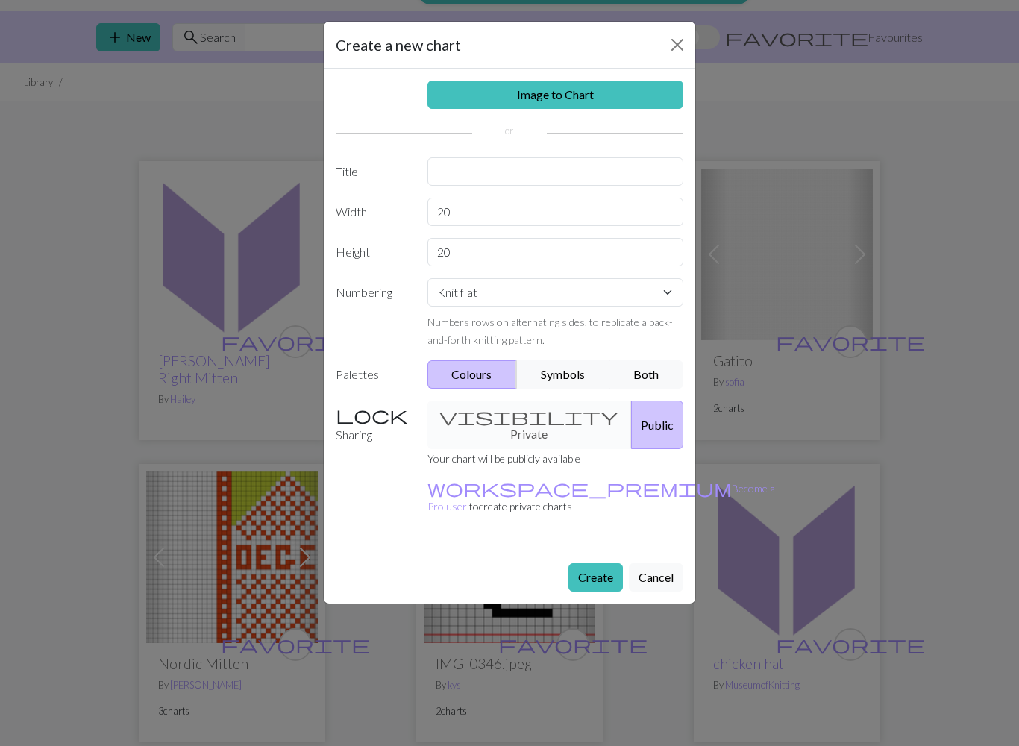
click at [521, 90] on link "Image to Chart" at bounding box center [555, 95] width 257 height 28
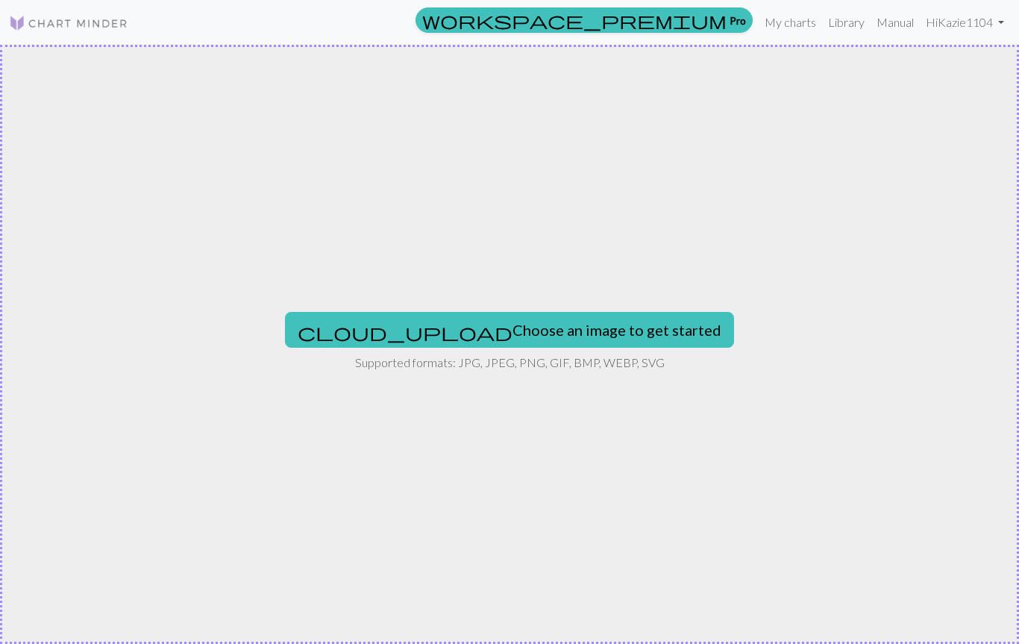
click at [463, 331] on button "cloud_upload Choose an image to get started" at bounding box center [509, 330] width 449 height 36
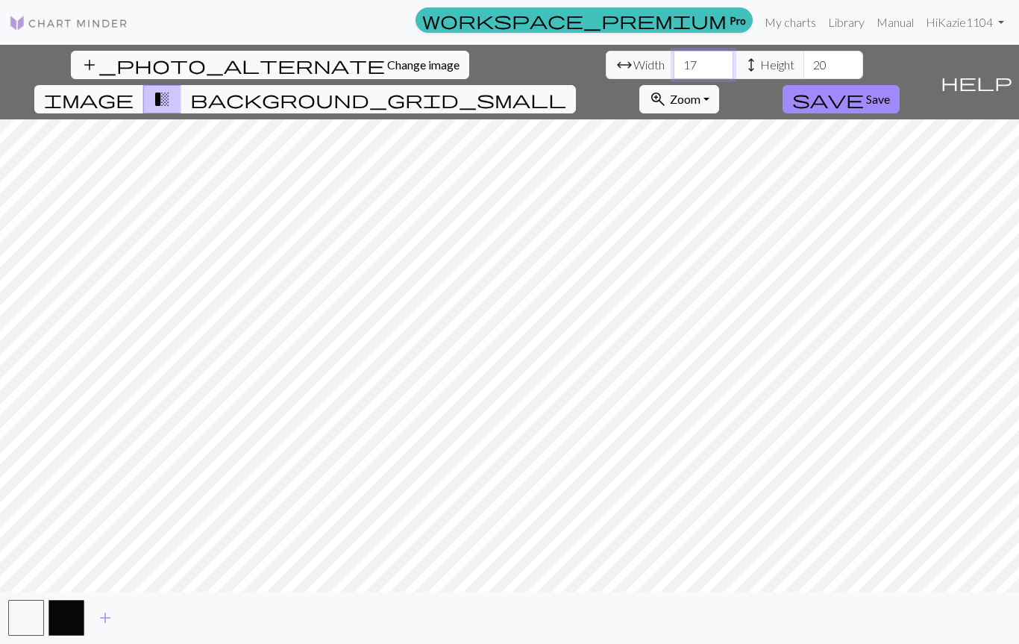
click at [673, 60] on input "17" at bounding box center [703, 65] width 60 height 28
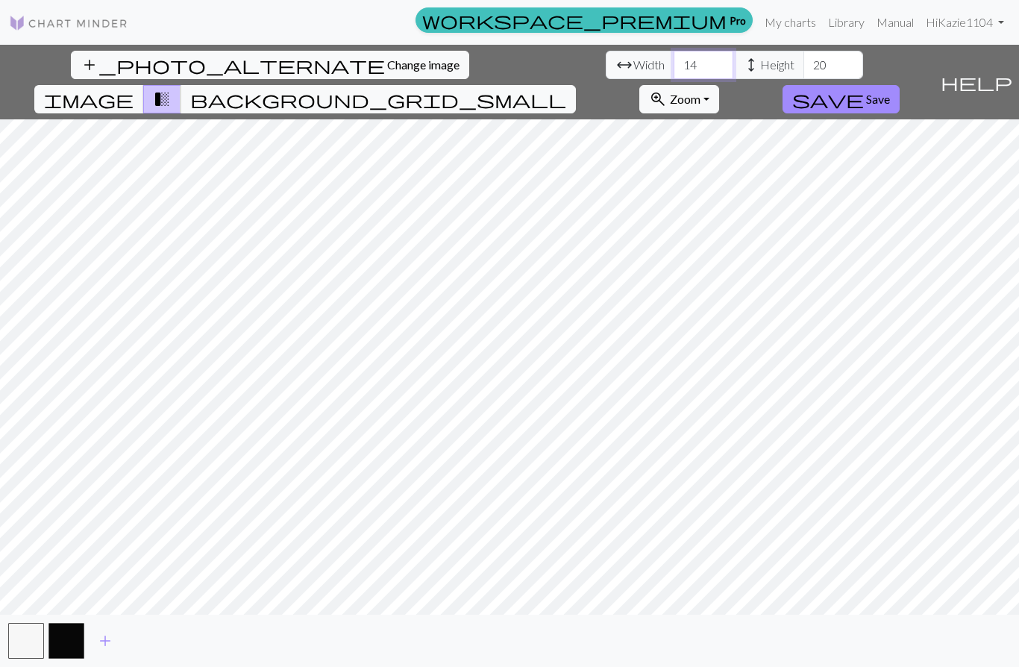
type input "14"
click at [803, 66] on input "20" at bounding box center [833, 65] width 60 height 28
type input "2"
type input "16"
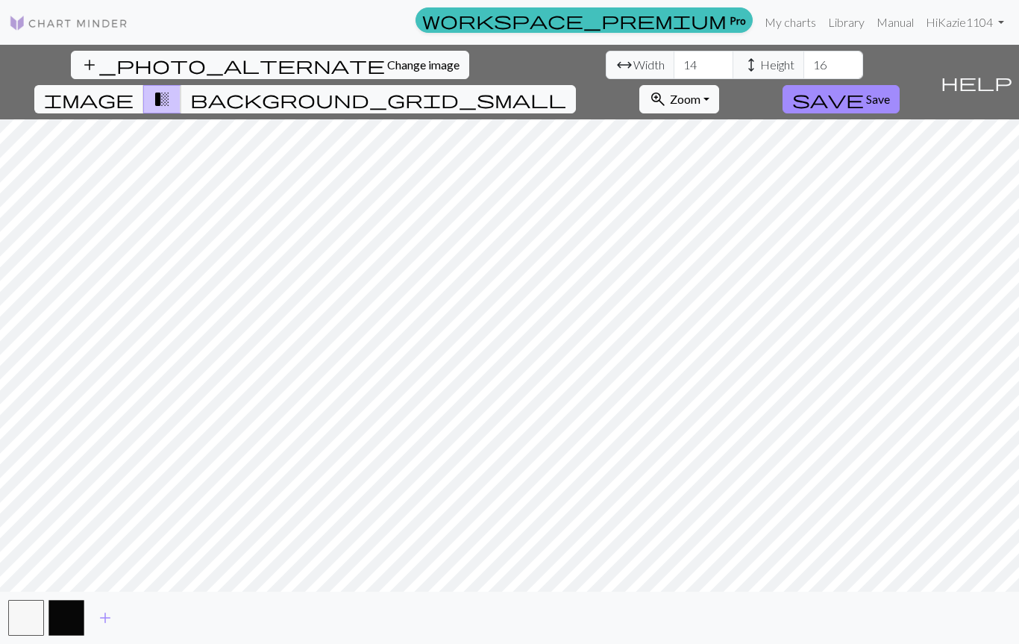
click at [144, 85] on button "image" at bounding box center [89, 99] width 110 height 28
click at [566, 89] on span "background_grid_small" at bounding box center [378, 99] width 376 height 21
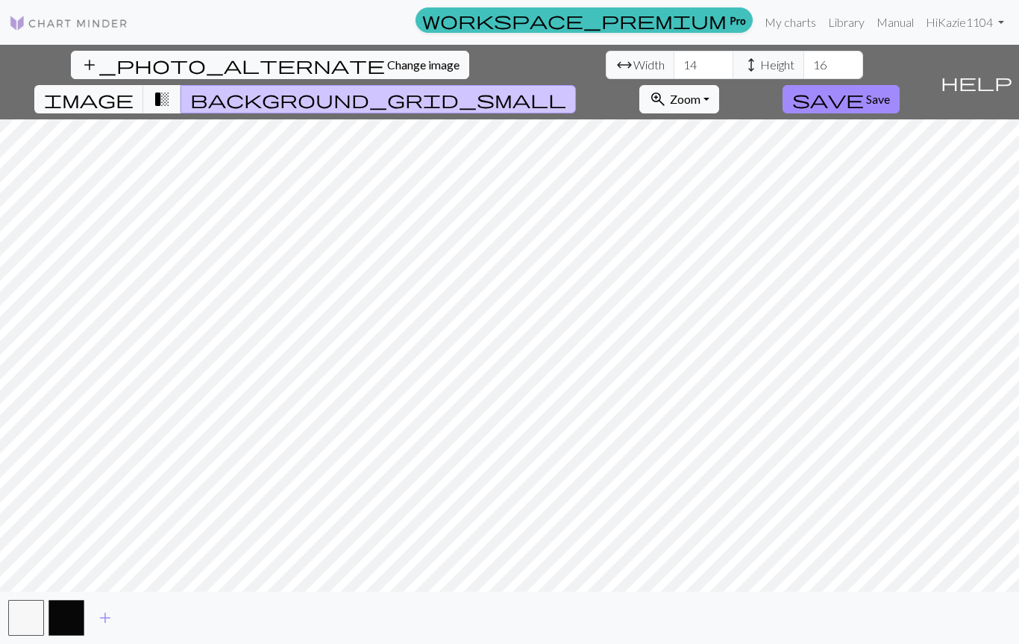
click at [171, 89] on span "transition_fade" at bounding box center [162, 99] width 18 height 21
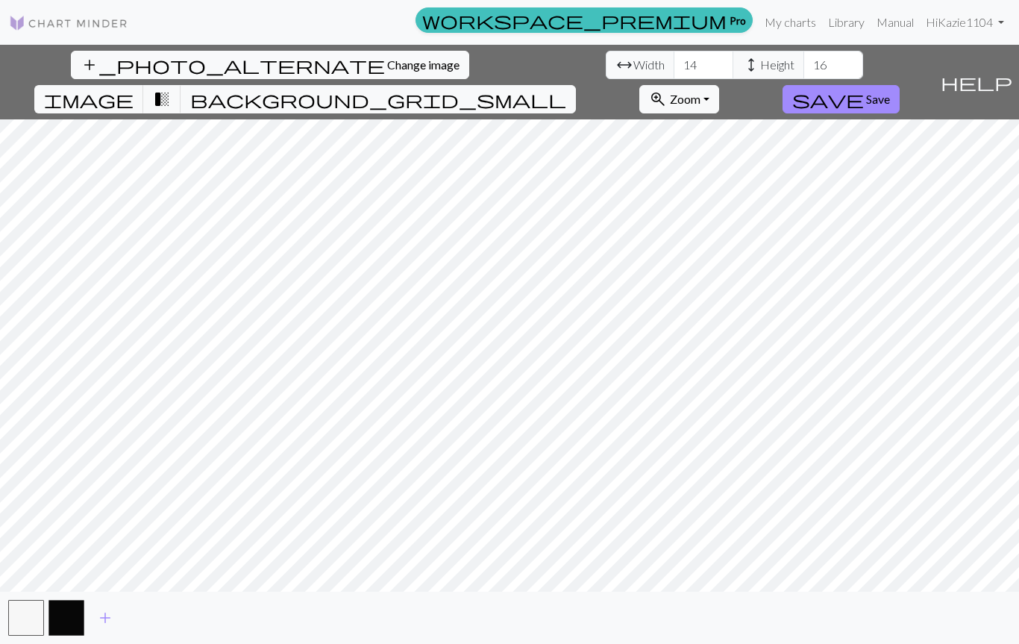
click at [144, 85] on button "image" at bounding box center [89, 99] width 110 height 28
click at [719, 85] on button "zoom_in Zoom Zoom" at bounding box center [679, 99] width 80 height 28
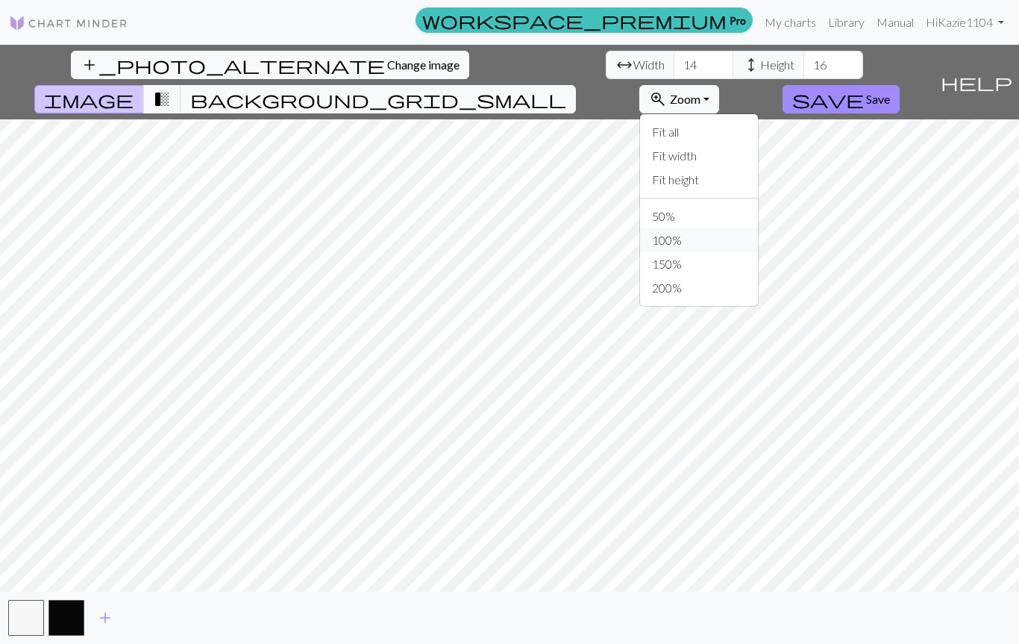
click at [758, 228] on button "100%" at bounding box center [699, 240] width 118 height 24
click at [633, 72] on span "Width" at bounding box center [648, 65] width 31 height 18
click at [673, 72] on input "14" at bounding box center [703, 65] width 60 height 28
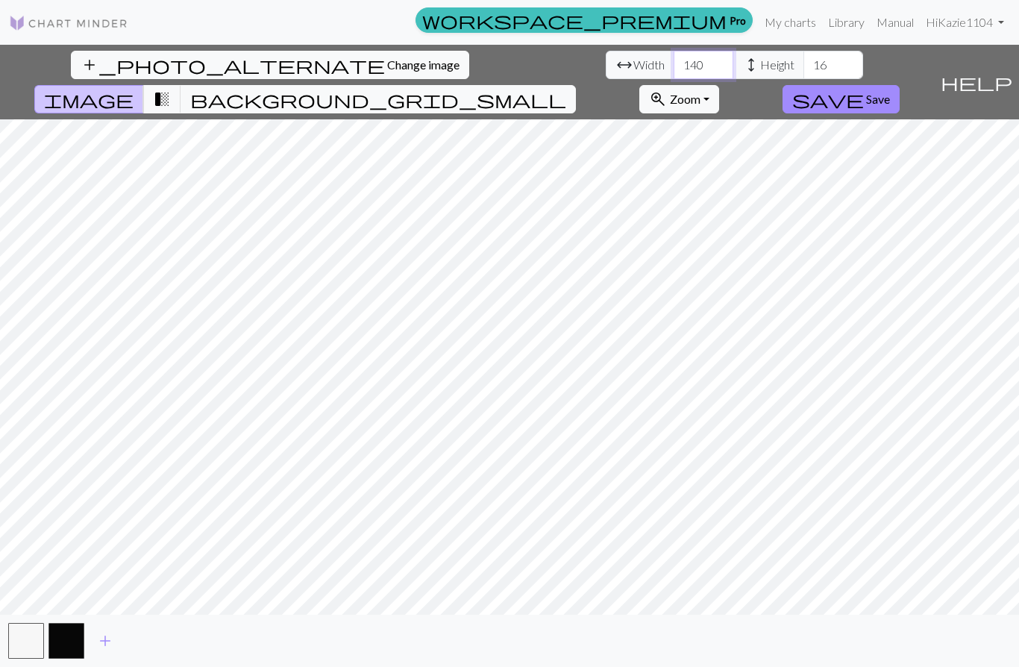
type input "140"
click at [803, 54] on input "16" at bounding box center [833, 65] width 60 height 28
type input "160"
